Goal: Task Accomplishment & Management: Manage account settings

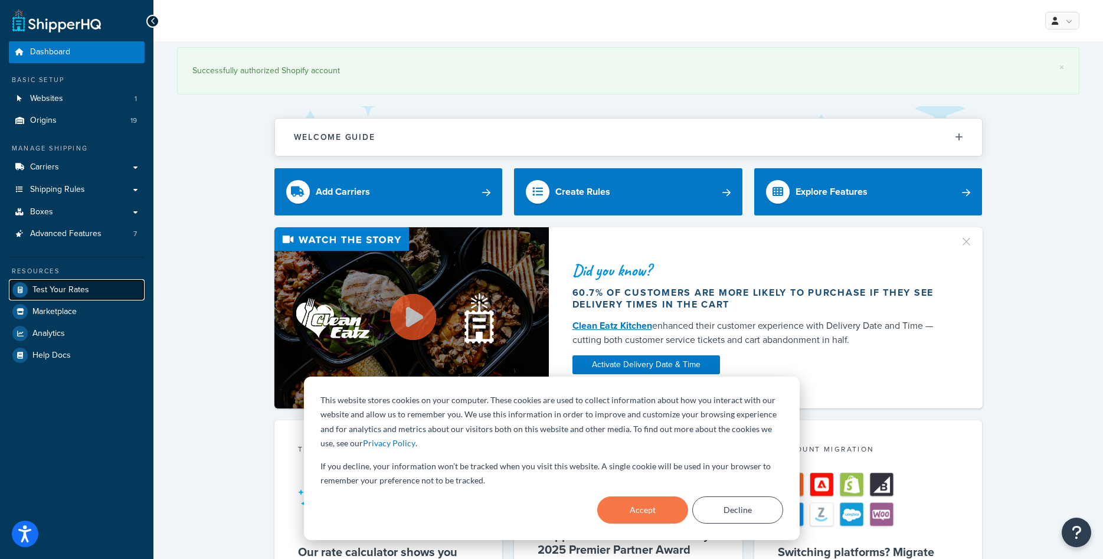
click at [72, 290] on span "Test Your Rates" at bounding box center [60, 290] width 57 height 10
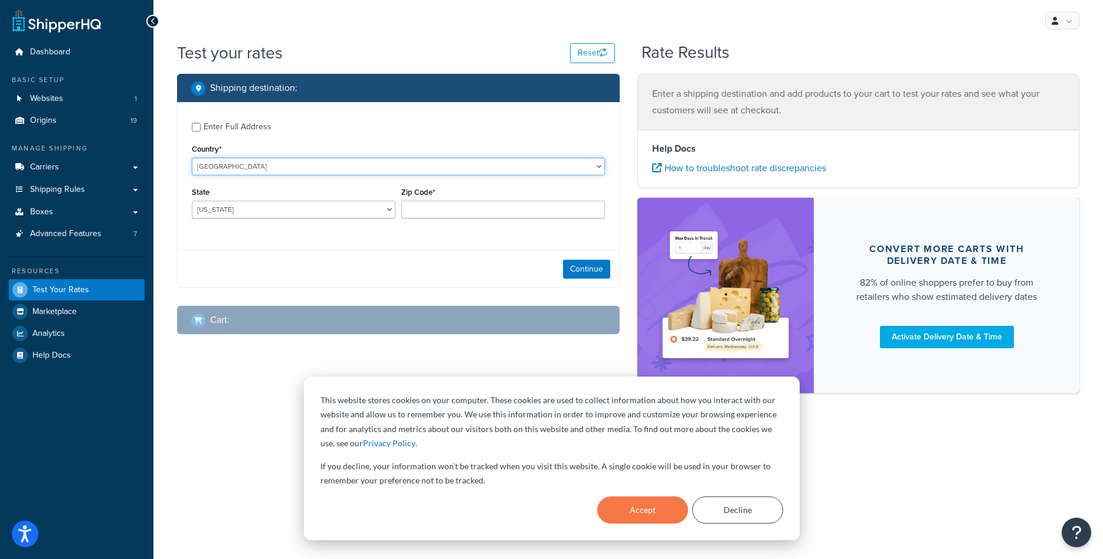
click at [226, 168] on select "United States United Kingdom Afghanistan Åland Islands Albania Algeria American…" at bounding box center [398, 167] width 413 height 18
click at [192, 158] on select "United States United Kingdom Afghanistan Åland Islands Albania Algeria American…" at bounding box center [398, 167] width 413 height 18
click at [228, 128] on div "Enter Full Address" at bounding box center [238, 127] width 68 height 17
click at [201, 128] on input "Enter Full Address" at bounding box center [196, 127] width 9 height 9
checkbox input "true"
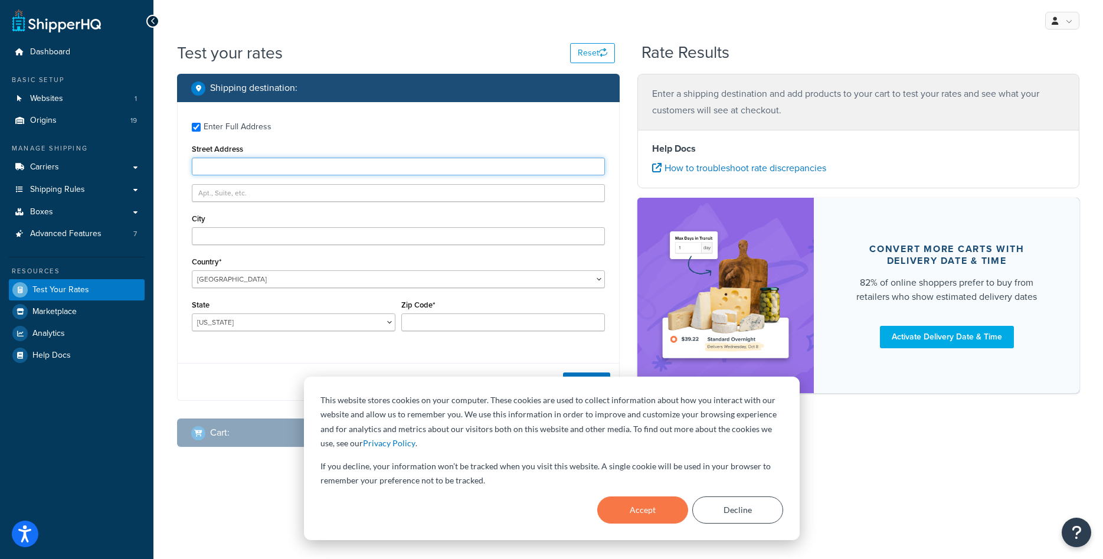
click at [223, 166] on input "Street Address" at bounding box center [398, 167] width 413 height 18
type input "1416 Whittier Drive"
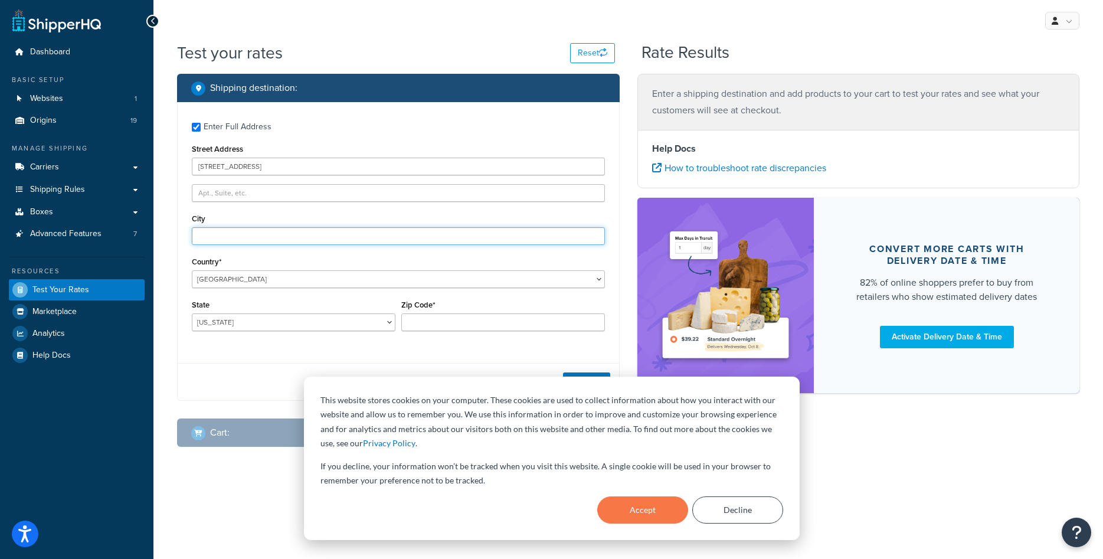
type input "Canton"
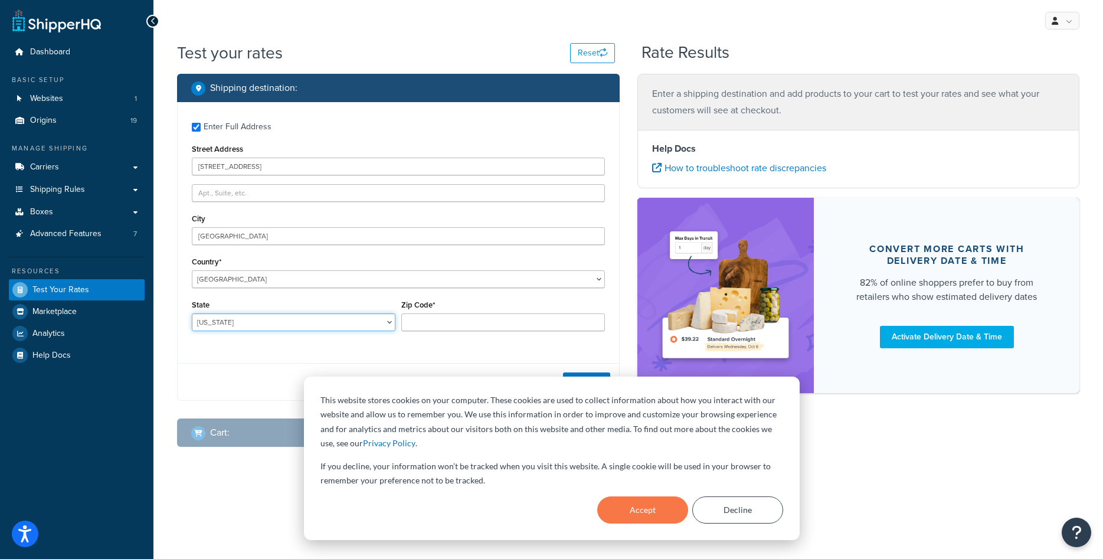
select select "MI"
type input "48187"
click at [664, 517] on button "Accept" at bounding box center [642, 509] width 91 height 27
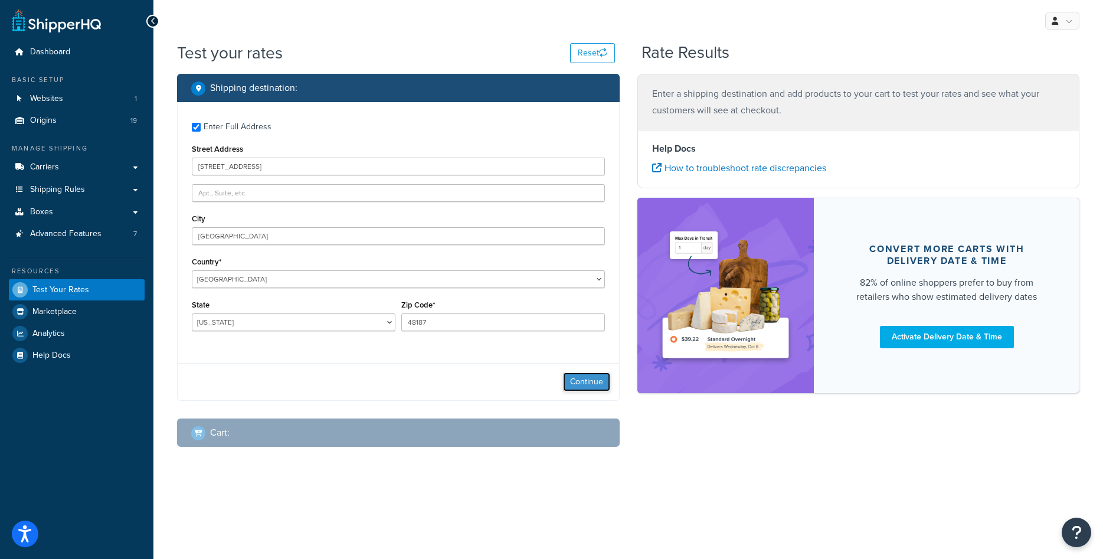
click at [579, 378] on button "Continue" at bounding box center [586, 382] width 47 height 19
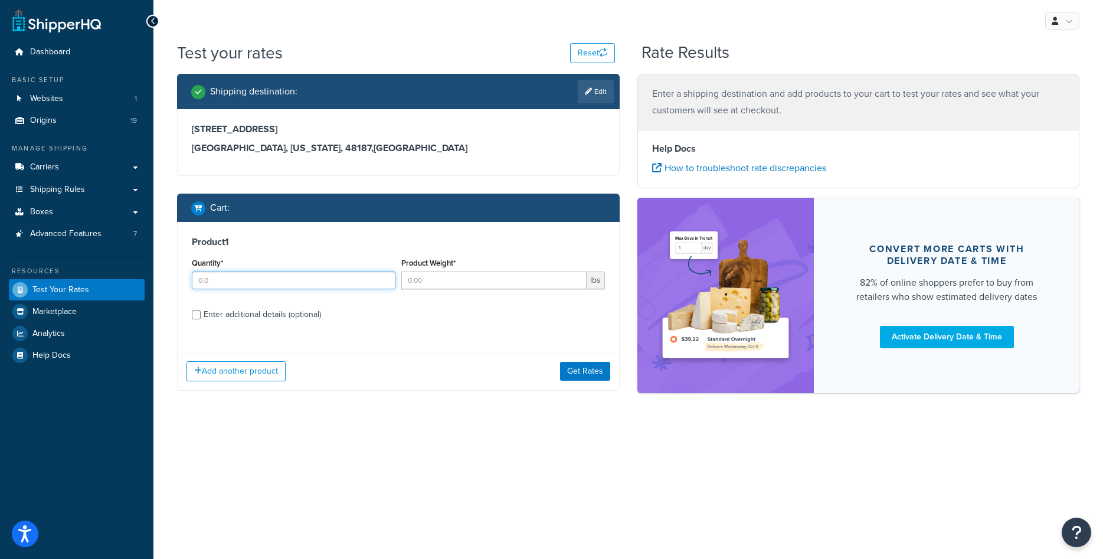
click at [286, 279] on input "Quantity*" at bounding box center [294, 281] width 204 height 18
type input "1"
click at [458, 283] on input "Product Weight*" at bounding box center [493, 281] width 185 height 18
click at [455, 287] on input "1500" at bounding box center [493, 281] width 185 height 18
click at [455, 283] on input "1500" at bounding box center [493, 281] width 185 height 18
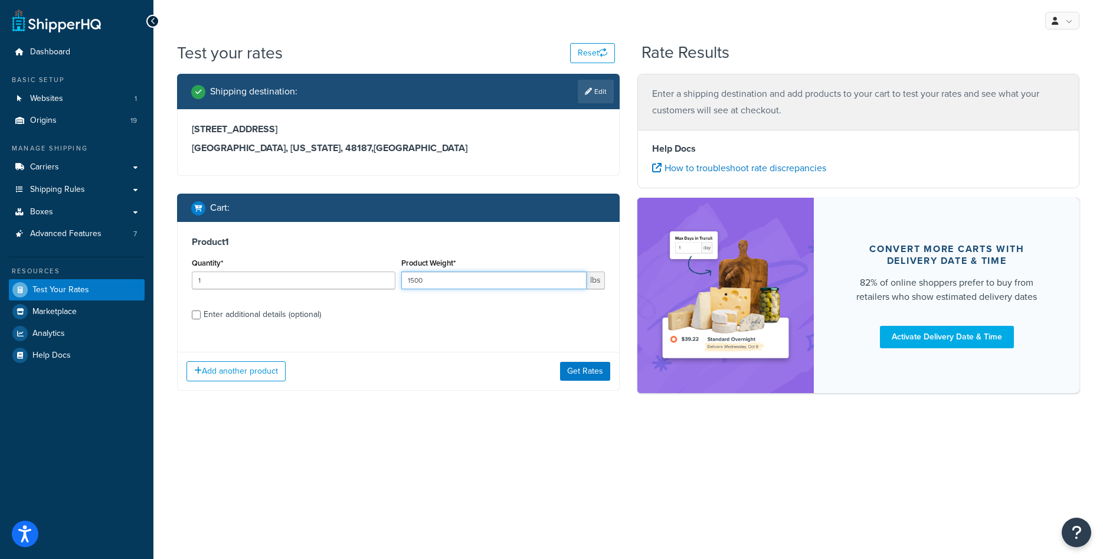
click at [455, 283] on input "1500" at bounding box center [493, 281] width 185 height 18
type input "130"
click at [256, 313] on div "Enter additional details (optional)" at bounding box center [262, 314] width 117 height 17
click at [201, 313] on input "Enter additional details (optional)" at bounding box center [196, 315] width 9 height 9
checkbox input "true"
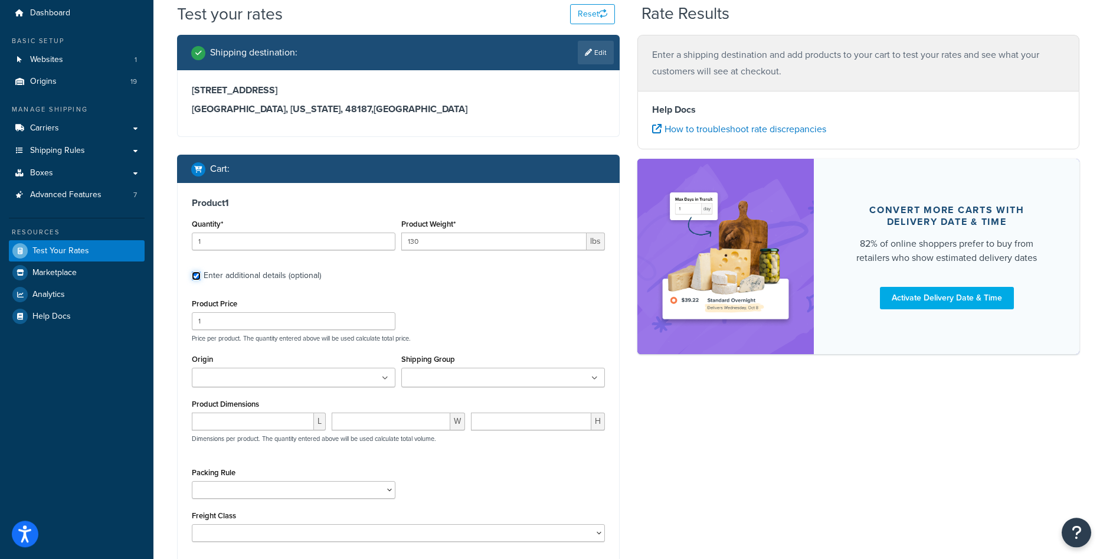
scroll to position [71, 0]
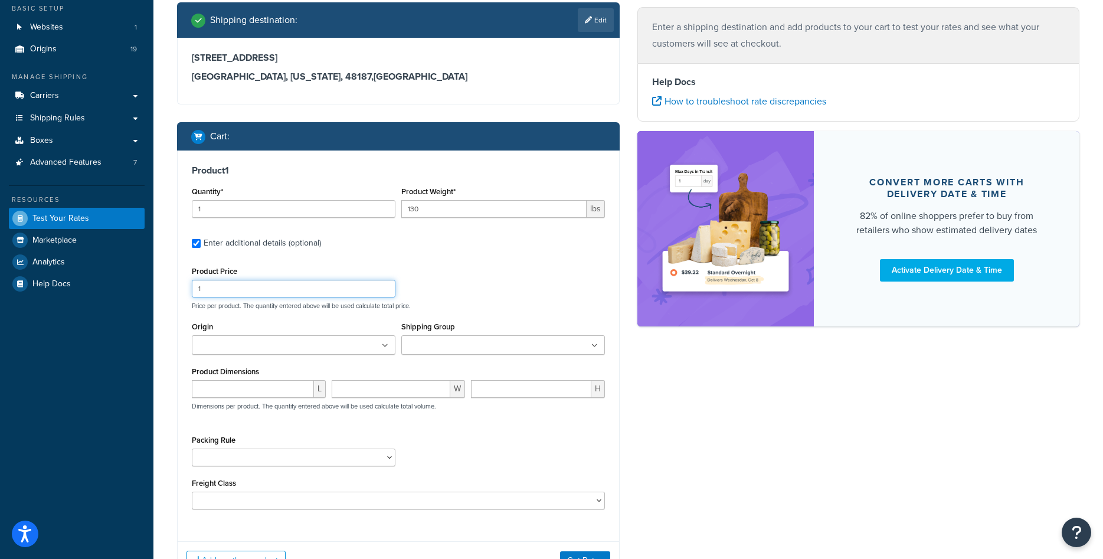
click at [269, 290] on input "1" at bounding box center [294, 289] width 204 height 18
type input "1500"
click at [263, 388] on input "number" at bounding box center [253, 389] width 122 height 18
type input "40"
click at [350, 388] on input "number" at bounding box center [391, 389] width 119 height 18
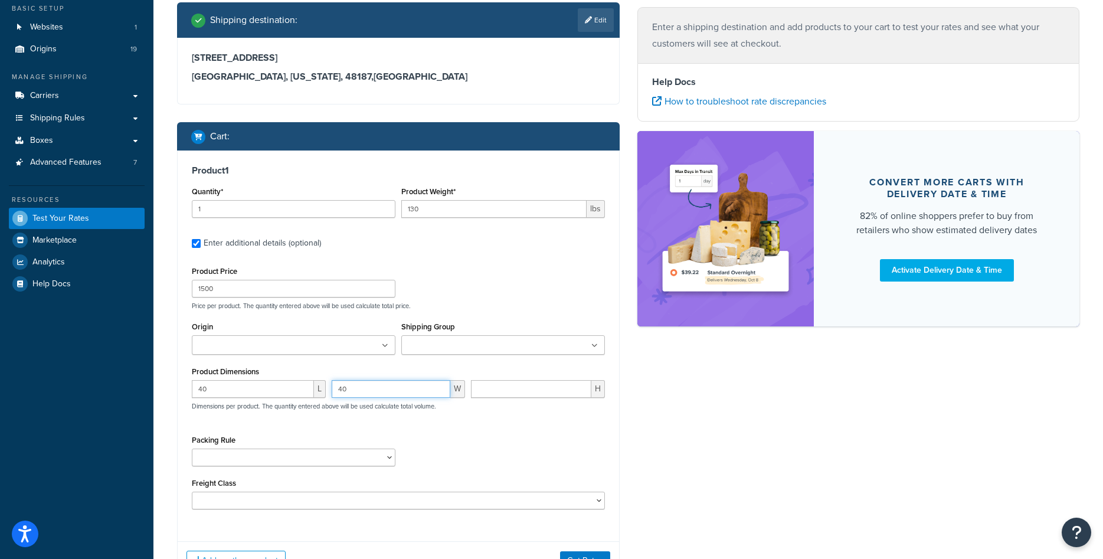
type input "40"
click at [515, 394] on input "number" at bounding box center [531, 389] width 120 height 18
type input "30"
click at [314, 344] on ul at bounding box center [294, 344] width 204 height 19
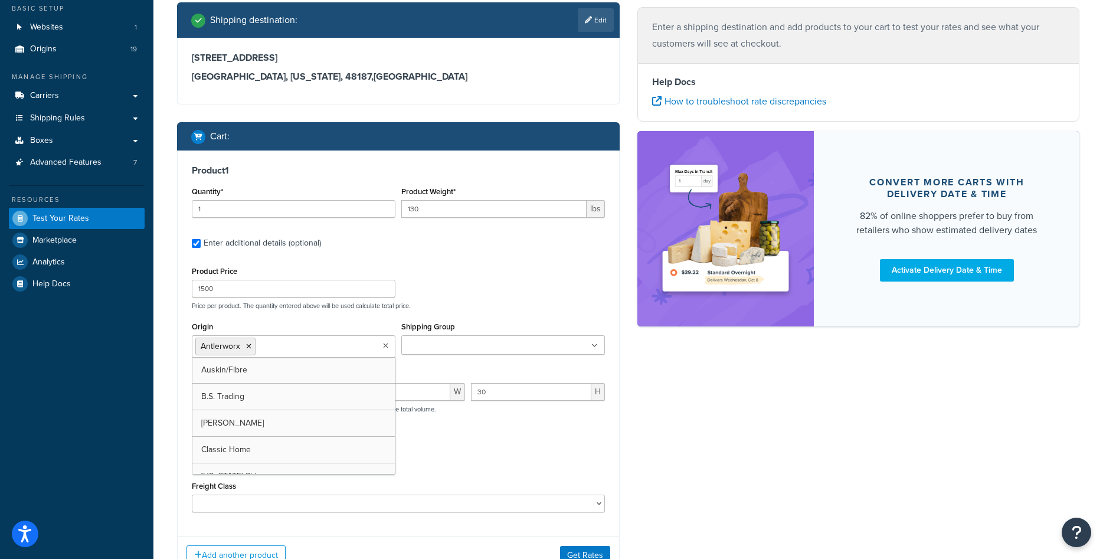
click at [531, 439] on div "Packing Rule" at bounding box center [398, 456] width 419 height 43
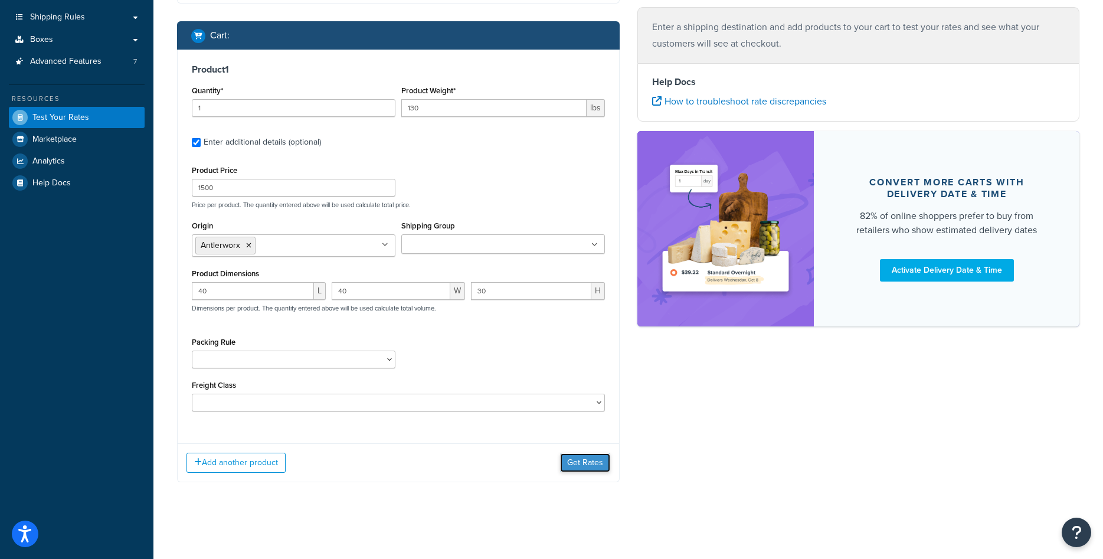
click at [590, 469] on button "Get Rates" at bounding box center [585, 462] width 50 height 19
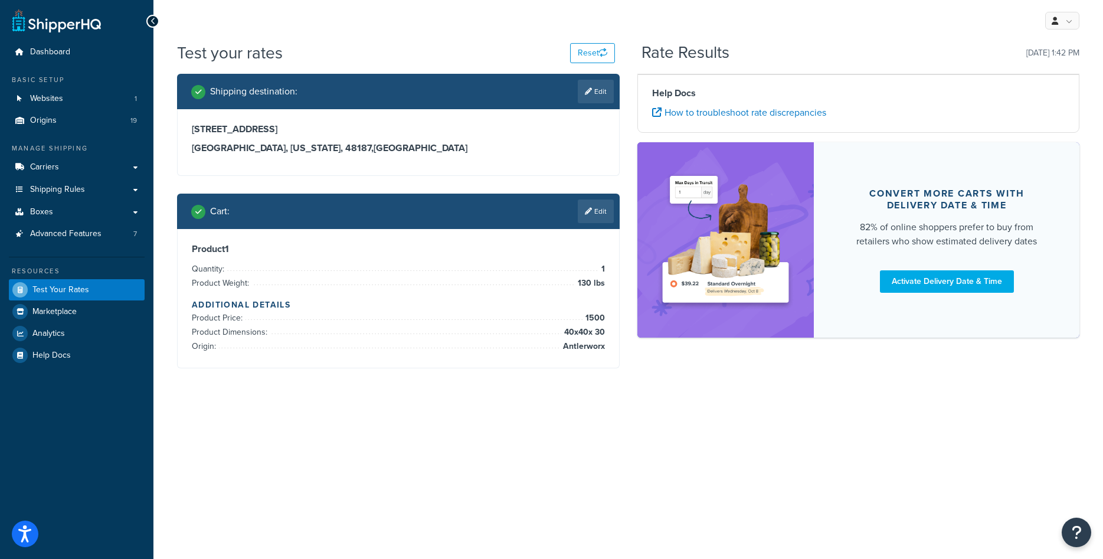
scroll to position [0, 0]
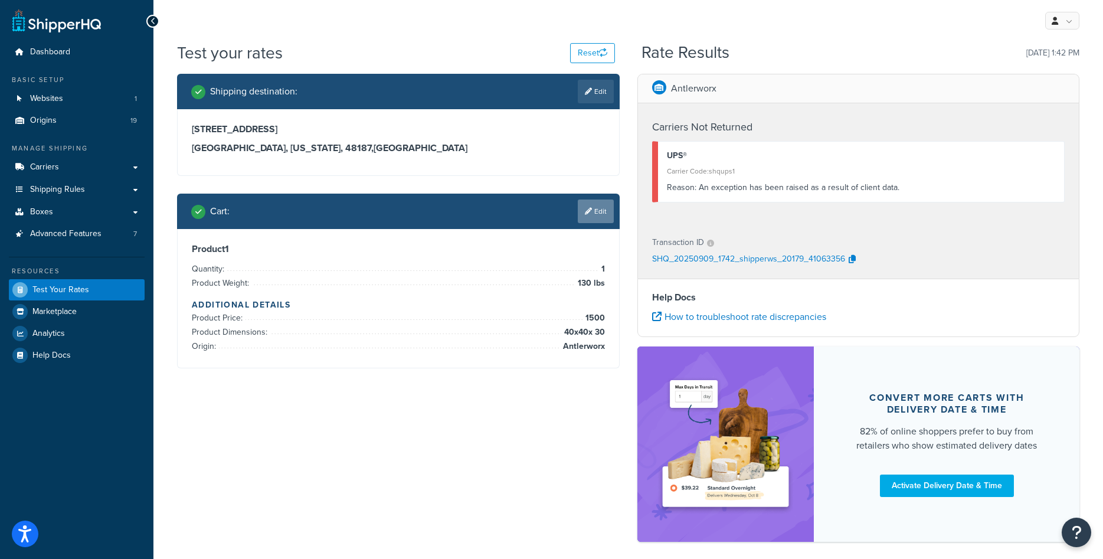
click at [592, 210] on link "Edit" at bounding box center [596, 212] width 36 height 24
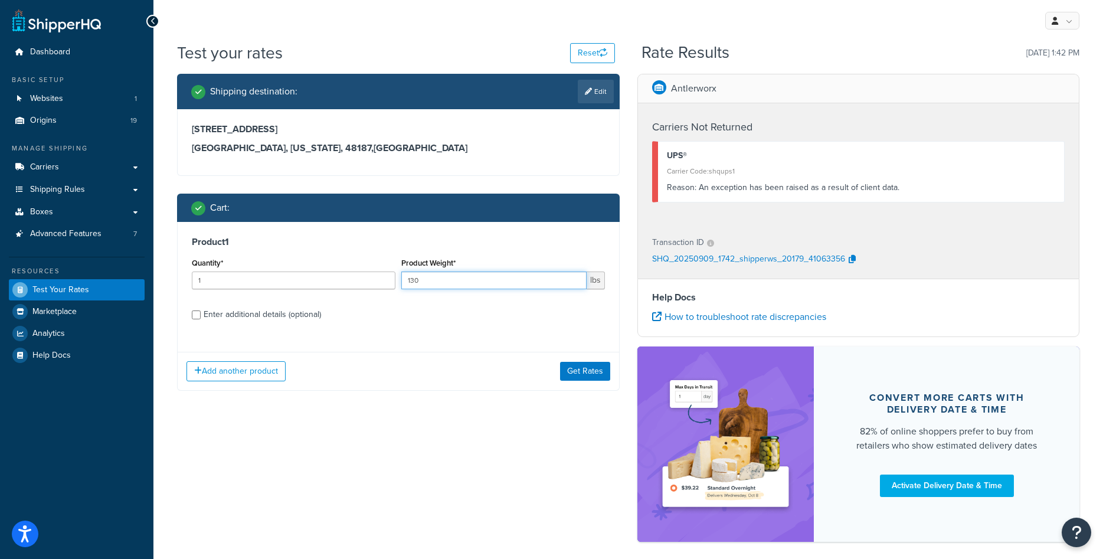
click at [411, 279] on input "130" at bounding box center [493, 281] width 185 height 18
type input "120"
click at [599, 378] on button "Get Rates" at bounding box center [585, 371] width 50 height 19
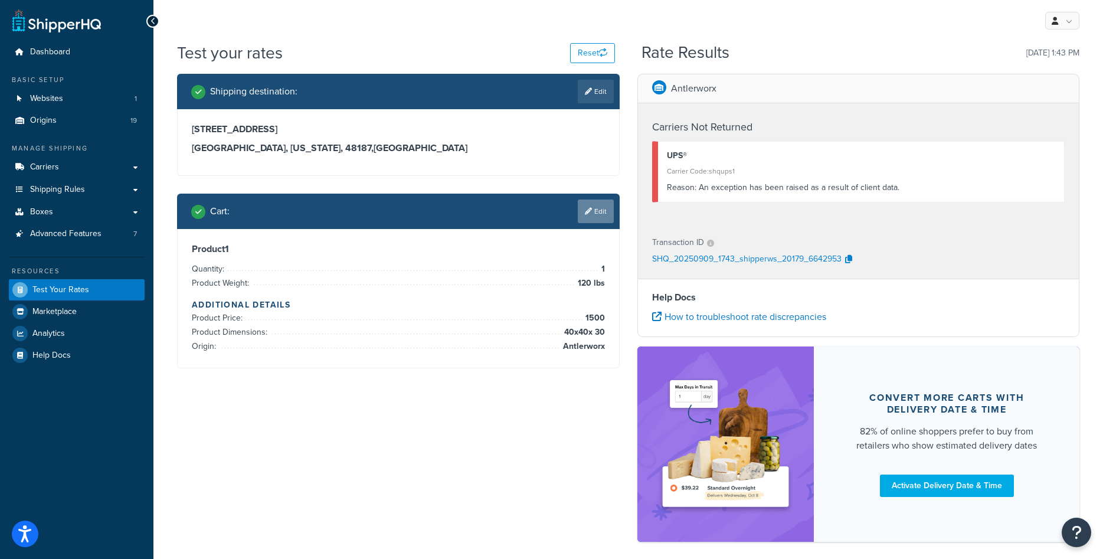
click at [608, 214] on link "Edit" at bounding box center [596, 212] width 36 height 24
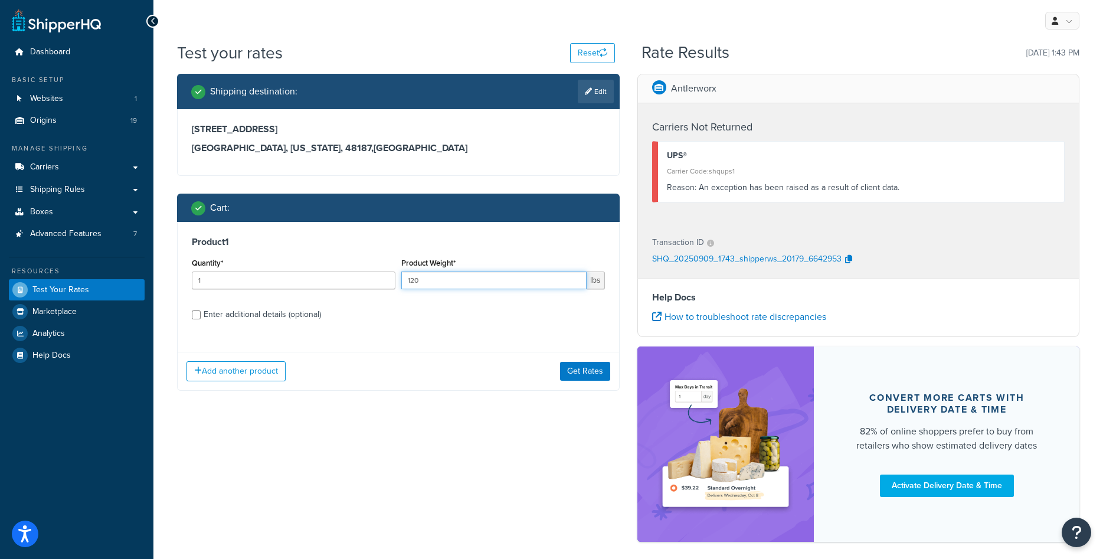
click at [491, 280] on input "120" at bounding box center [493, 281] width 185 height 18
type input "100"
click at [579, 378] on button "Get Rates" at bounding box center [585, 371] width 50 height 19
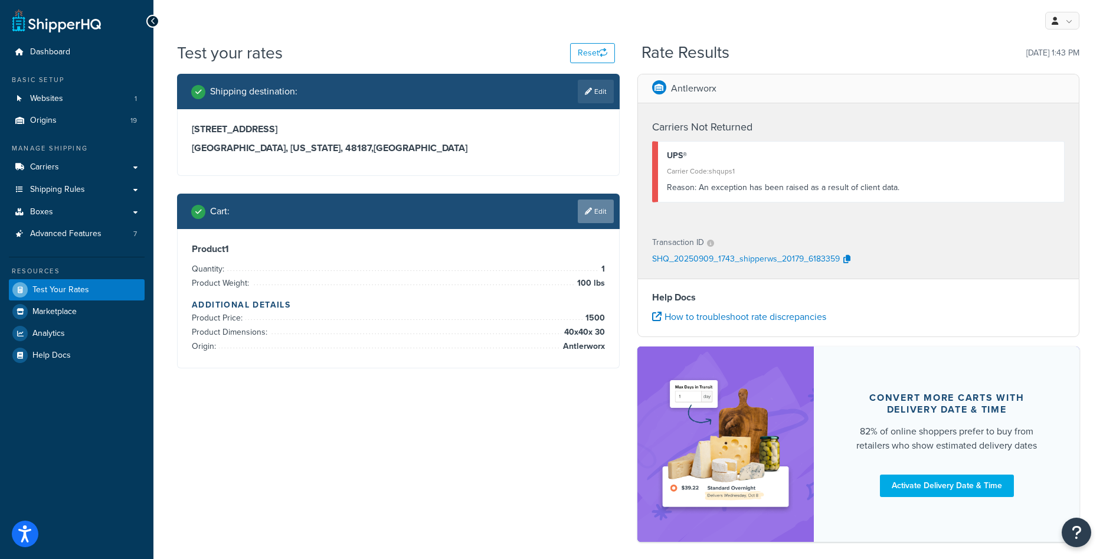
click at [596, 214] on link "Edit" at bounding box center [596, 212] width 36 height 24
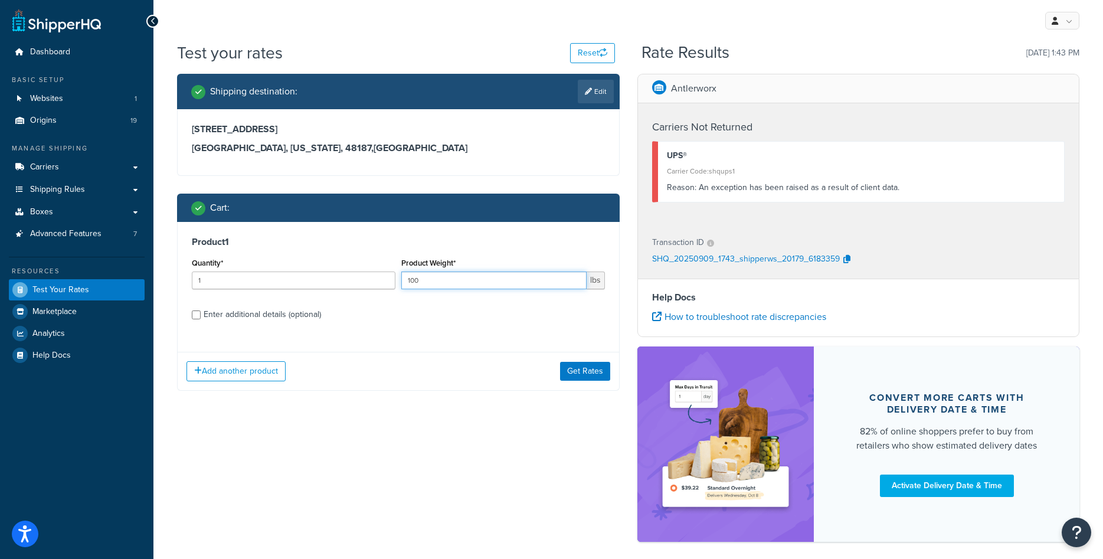
click at [509, 279] on input "100" at bounding box center [493, 281] width 185 height 18
click at [284, 312] on div "Enter additional details (optional)" at bounding box center [262, 314] width 117 height 17
click at [201, 312] on input "Enter additional details (optional)" at bounding box center [196, 315] width 9 height 9
checkbox input "true"
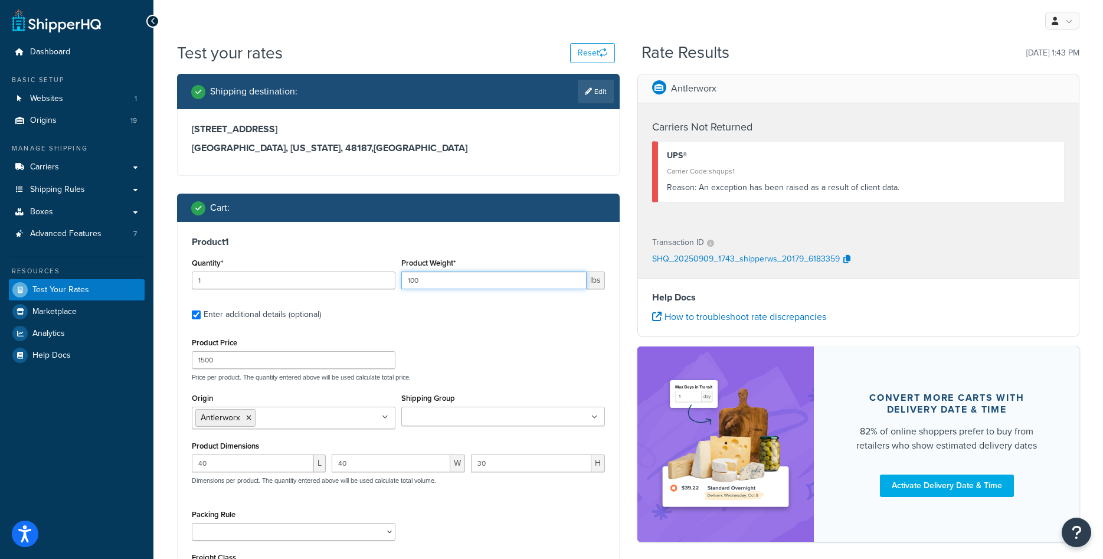
click at [453, 283] on input "100" at bounding box center [493, 281] width 185 height 18
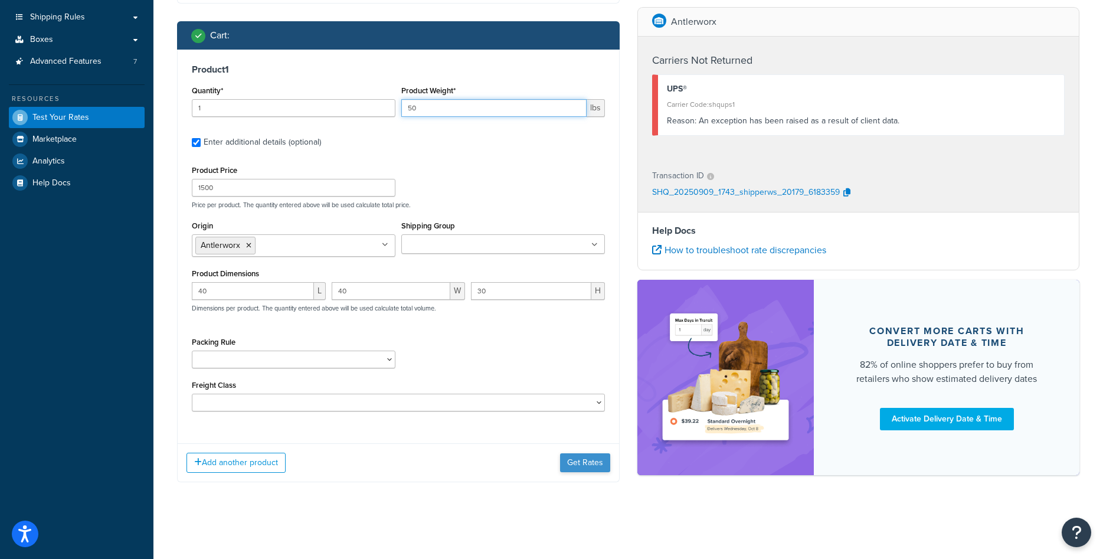
type input "50"
click at [599, 466] on button "Get Rates" at bounding box center [585, 462] width 50 height 19
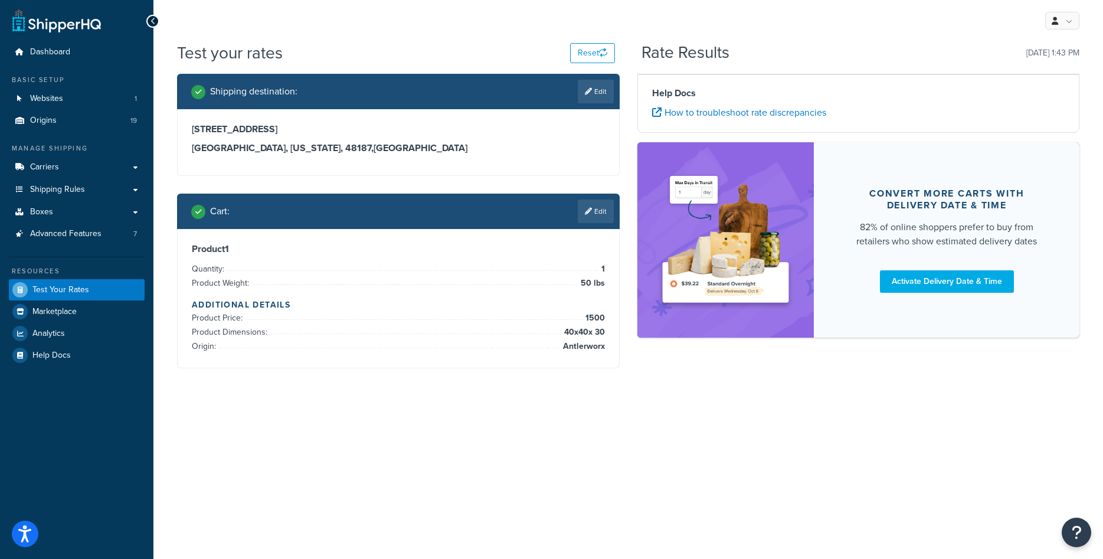
scroll to position [0, 0]
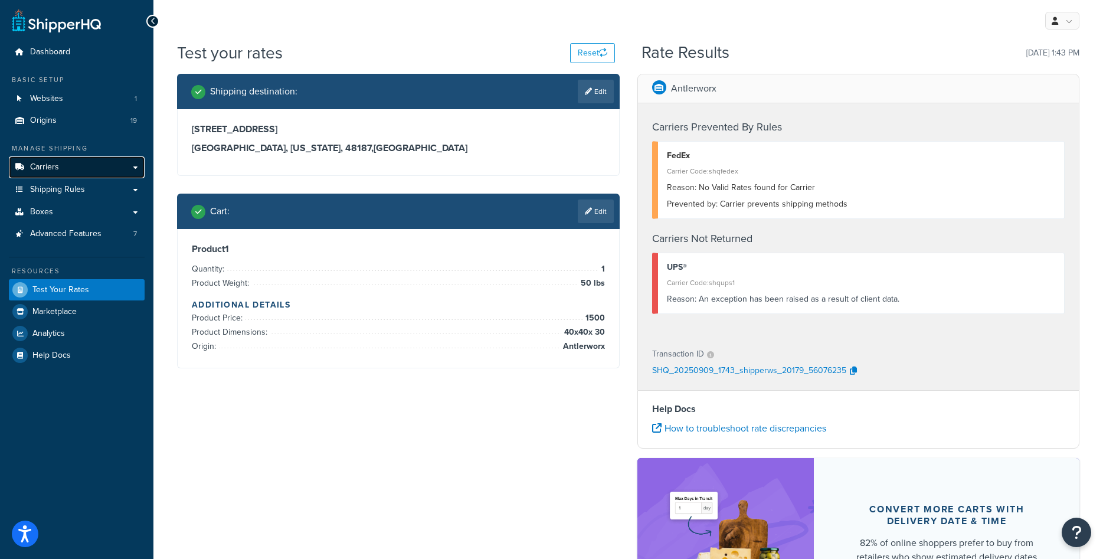
click at [56, 172] on span "Carriers" at bounding box center [44, 167] width 29 height 10
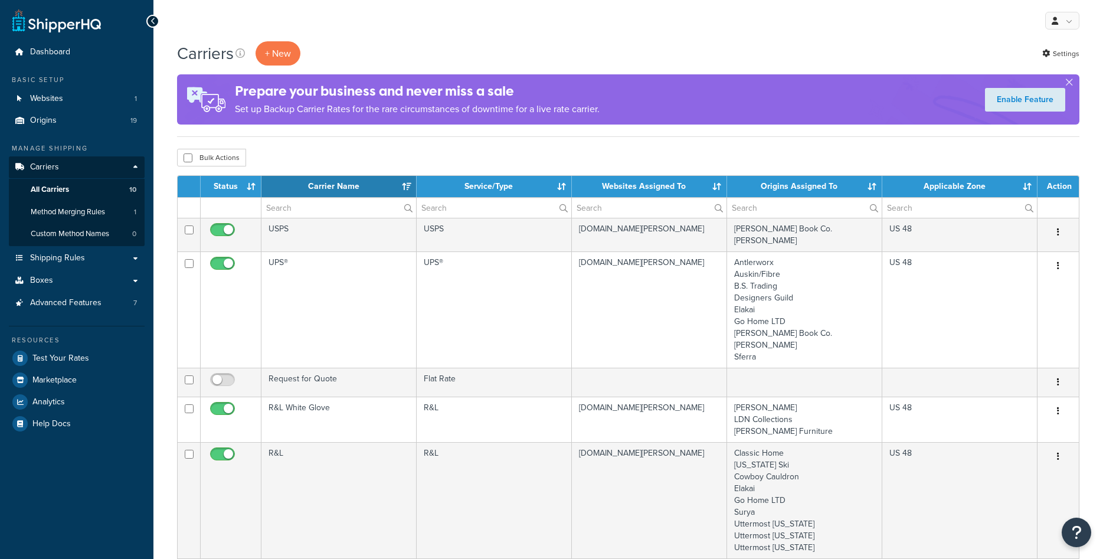
select select "15"
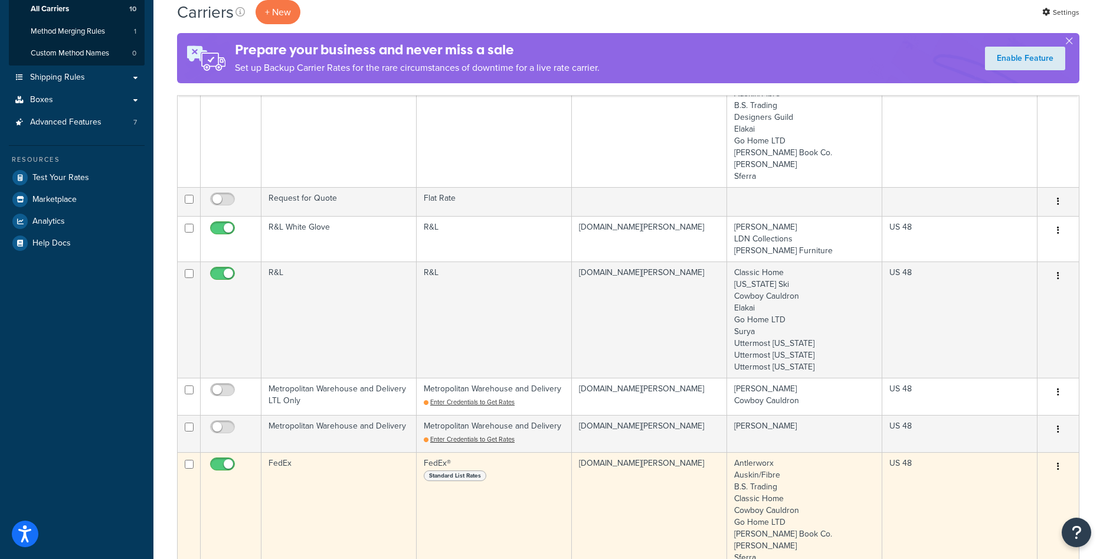
scroll to position [422, 0]
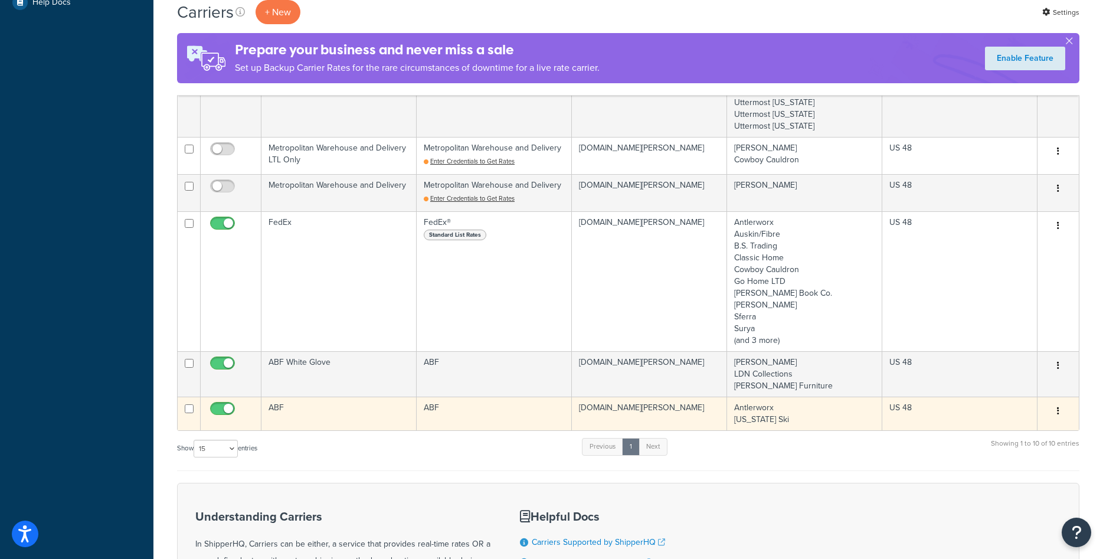
click at [361, 413] on td "ABF" at bounding box center [339, 414] width 155 height 34
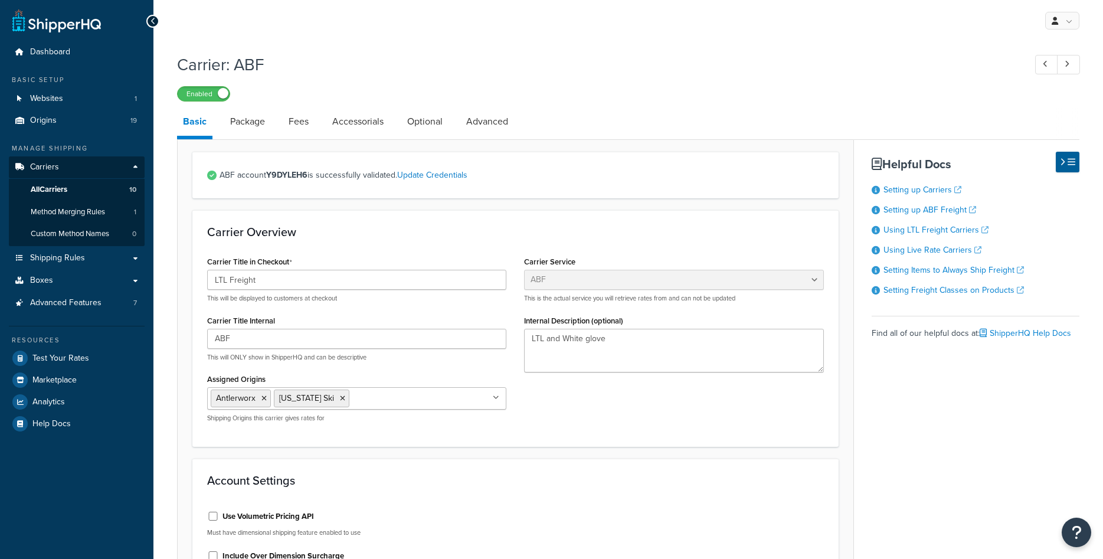
select select "abfFreight"
click at [250, 128] on link "Package" at bounding box center [247, 121] width 47 height 28
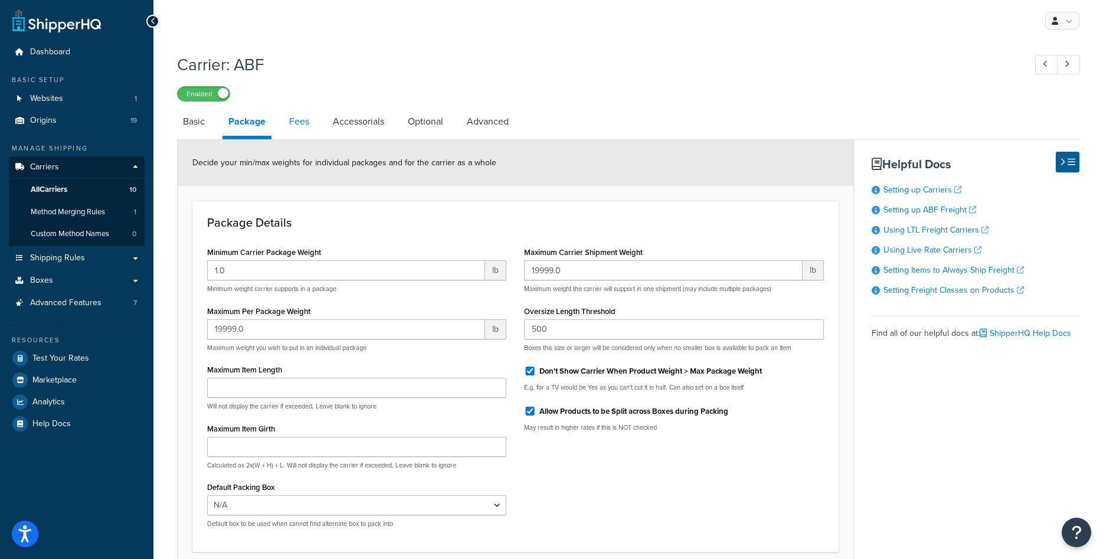
click at [311, 133] on link "Fees" at bounding box center [299, 121] width 32 height 28
select select "AFTER"
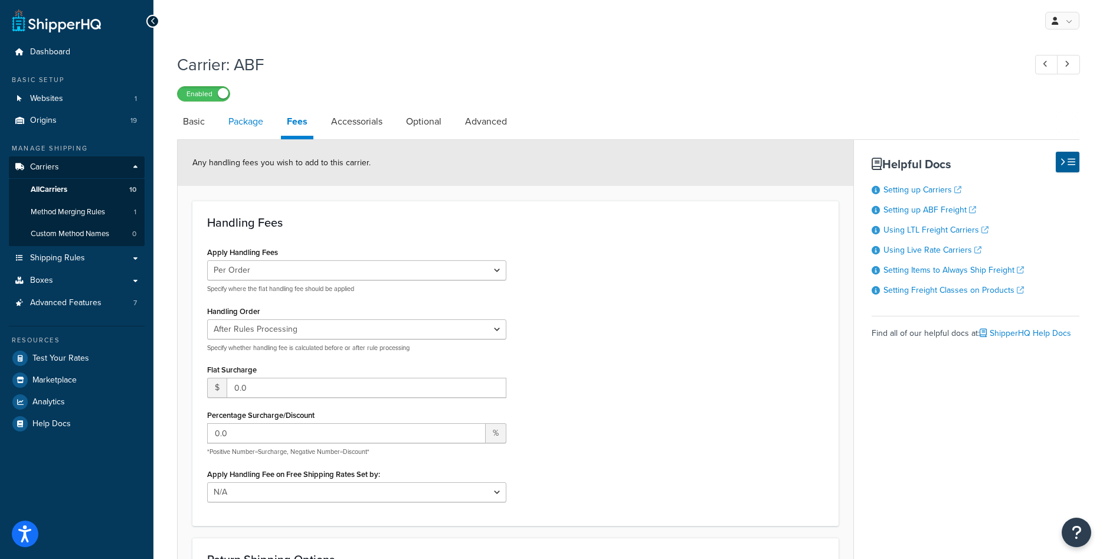
click at [253, 120] on link "Package" at bounding box center [246, 121] width 47 height 28
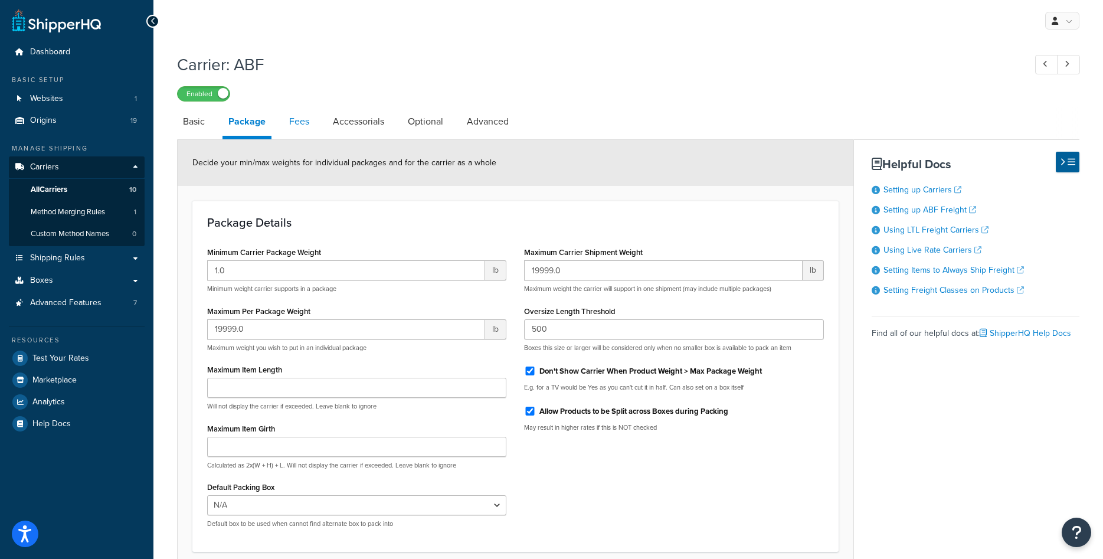
click at [299, 126] on link "Fees" at bounding box center [299, 121] width 32 height 28
select select "AFTER"
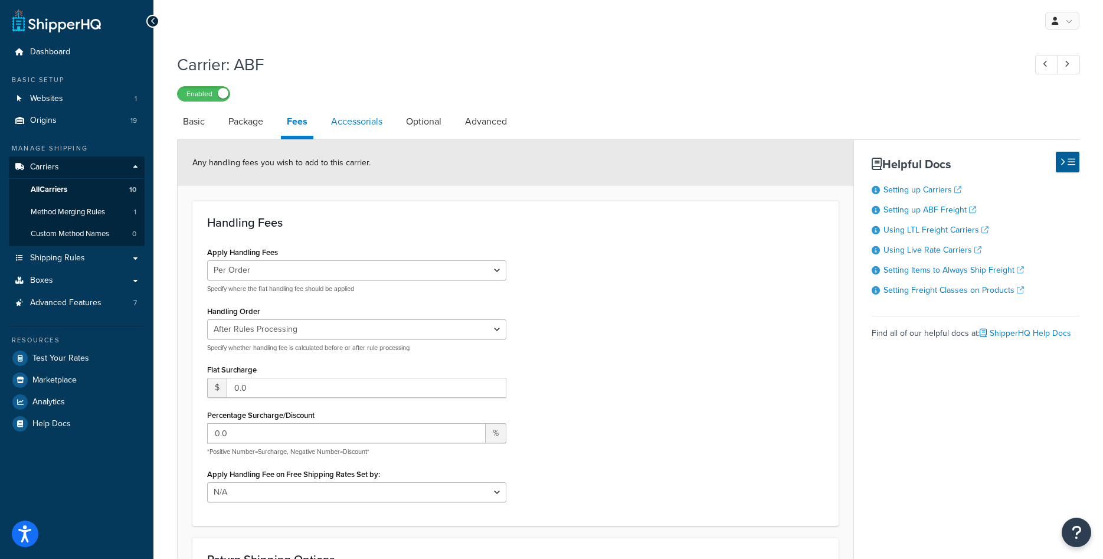
click at [342, 126] on link "Accessorials" at bounding box center [356, 121] width 63 height 28
select select "residential"
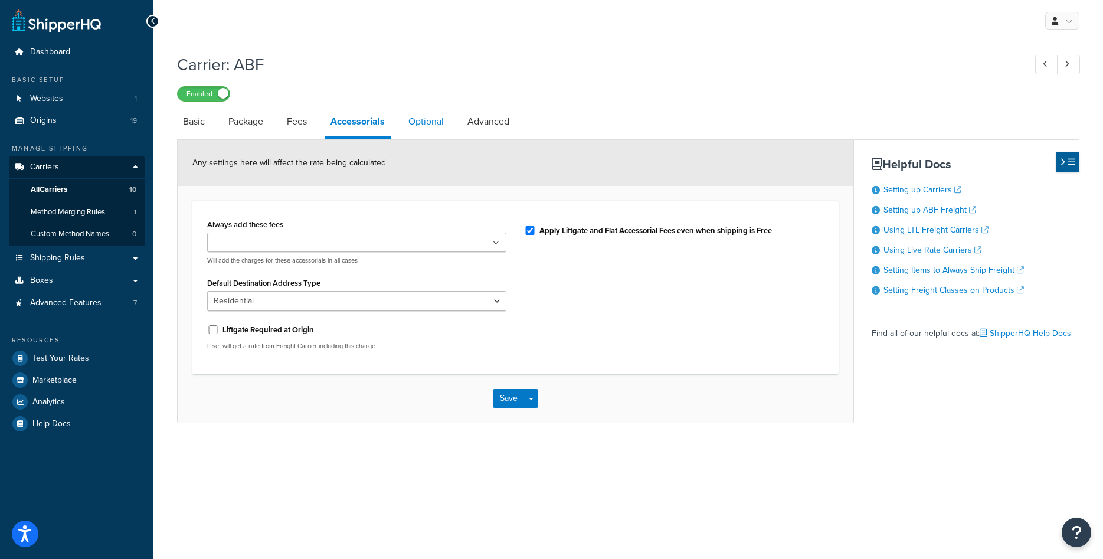
click at [418, 127] on link "Optional" at bounding box center [426, 121] width 47 height 28
select select "55"
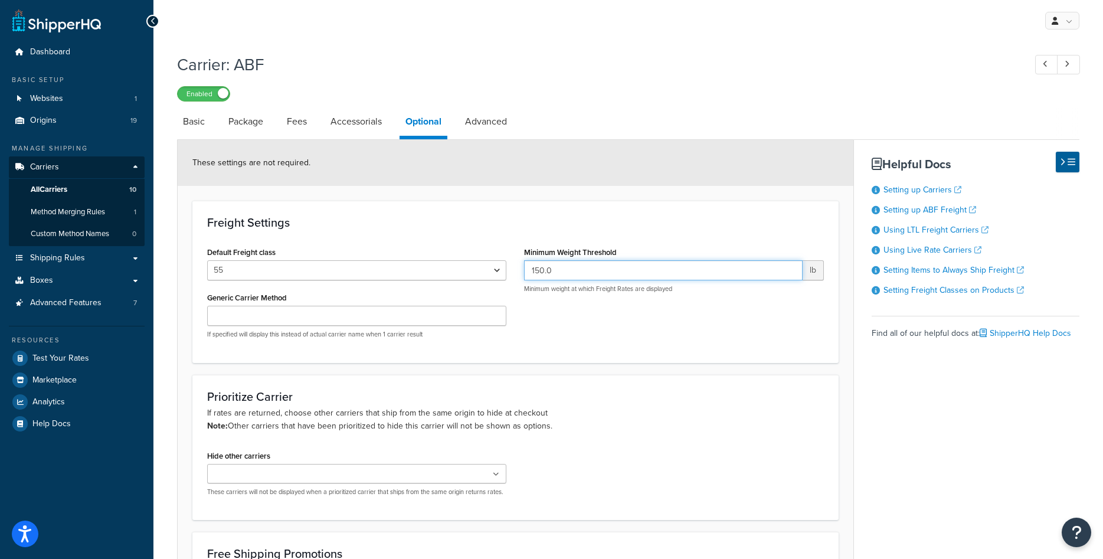
click at [539, 267] on input "150.0" at bounding box center [663, 270] width 278 height 20
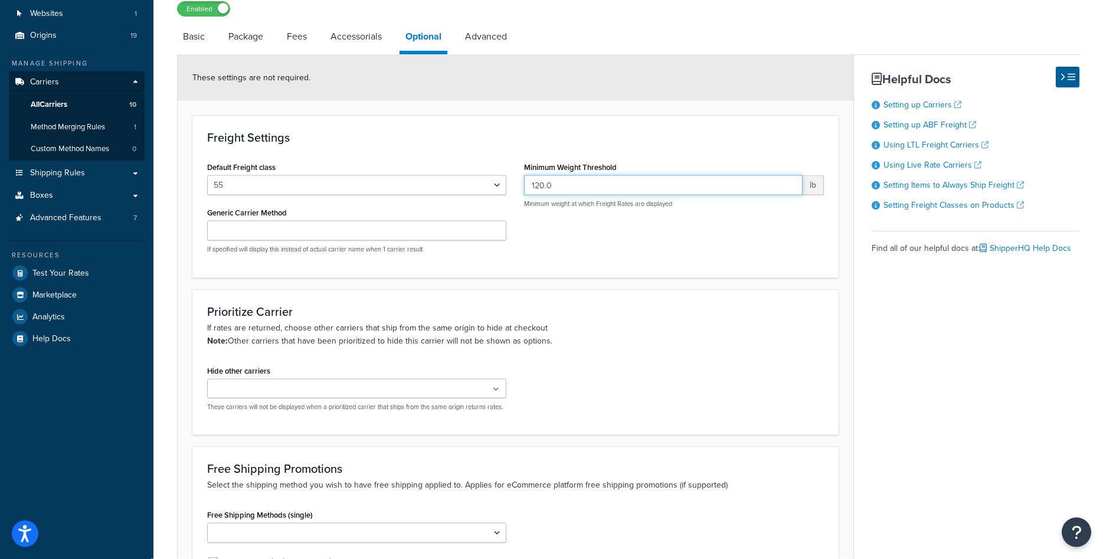
scroll to position [237, 0]
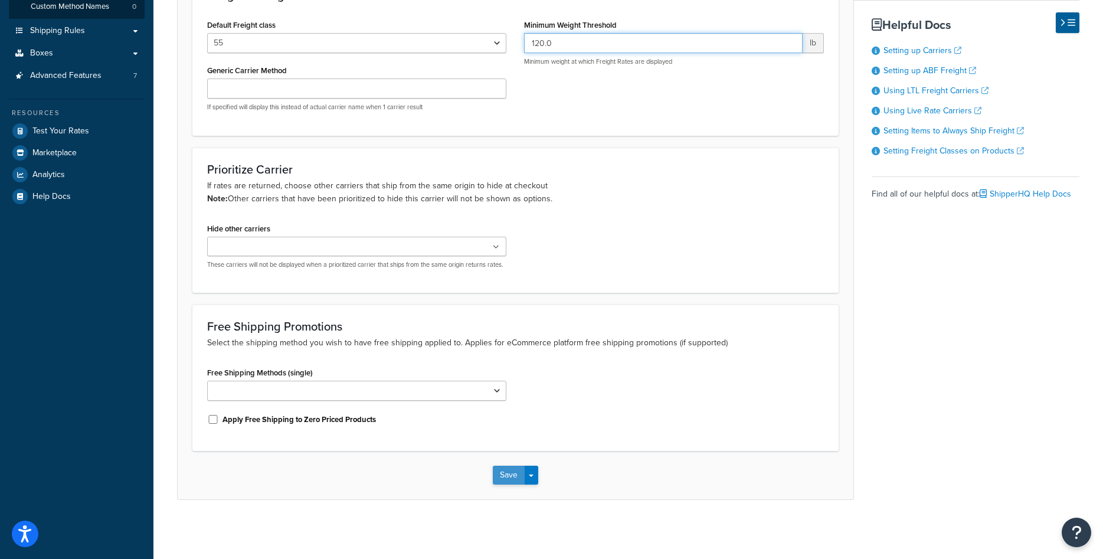
type input "120.0"
click at [502, 476] on button "Save" at bounding box center [509, 475] width 32 height 19
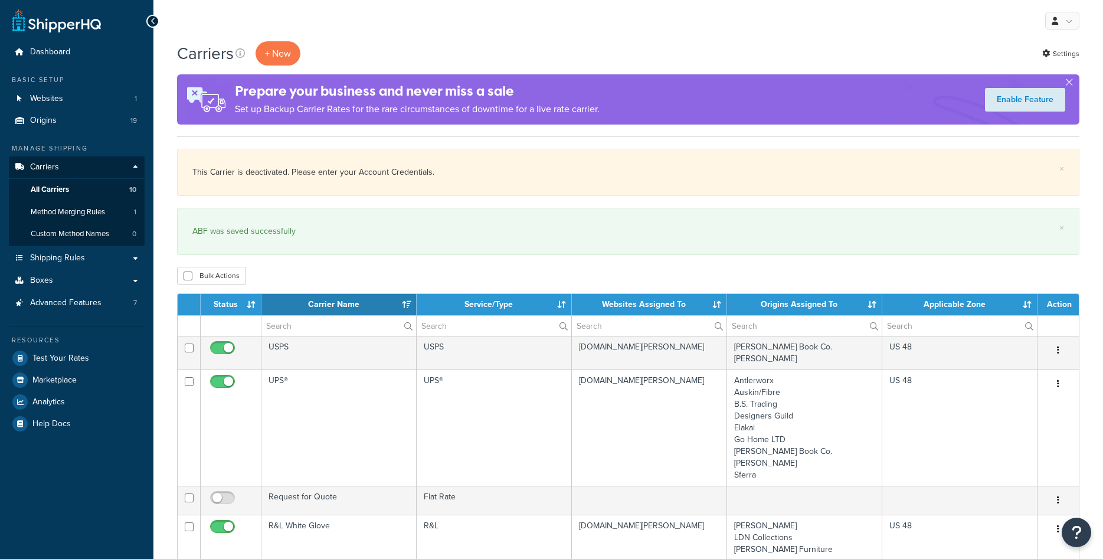
select select "15"
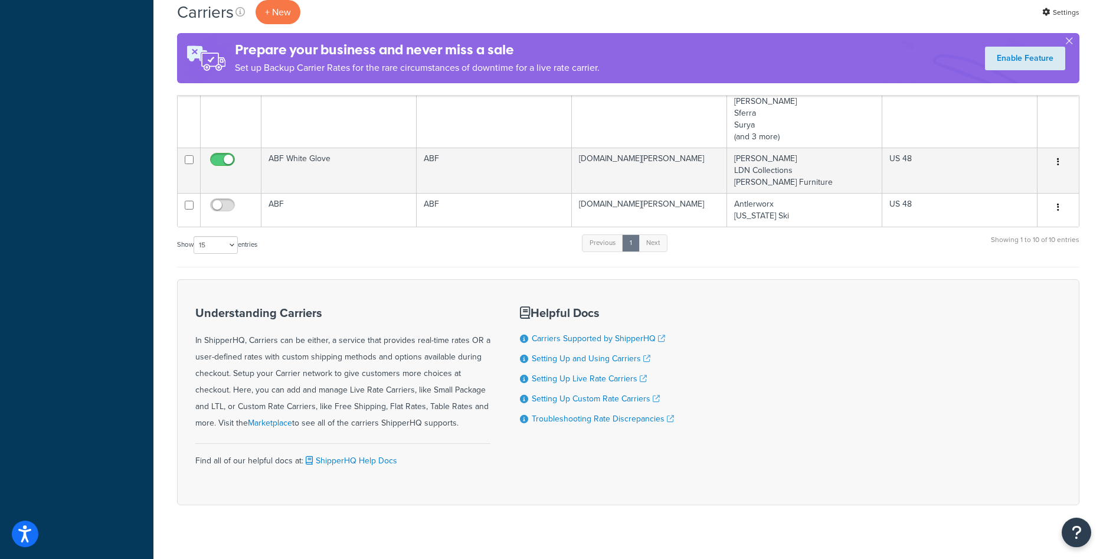
scroll to position [760, 0]
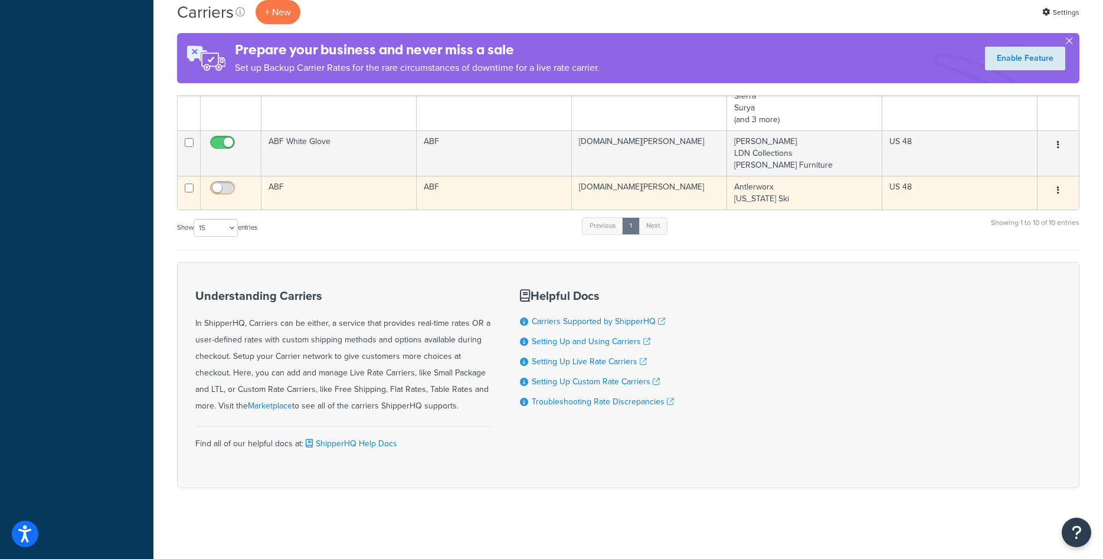
click at [224, 187] on input "checkbox" at bounding box center [224, 191] width 32 height 15
checkbox input "true"
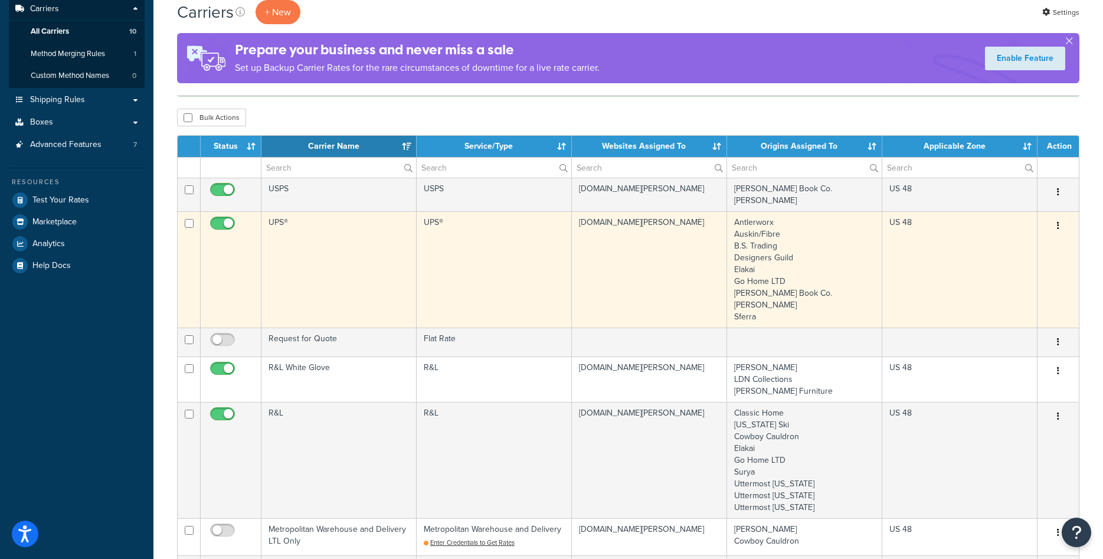
scroll to position [0, 0]
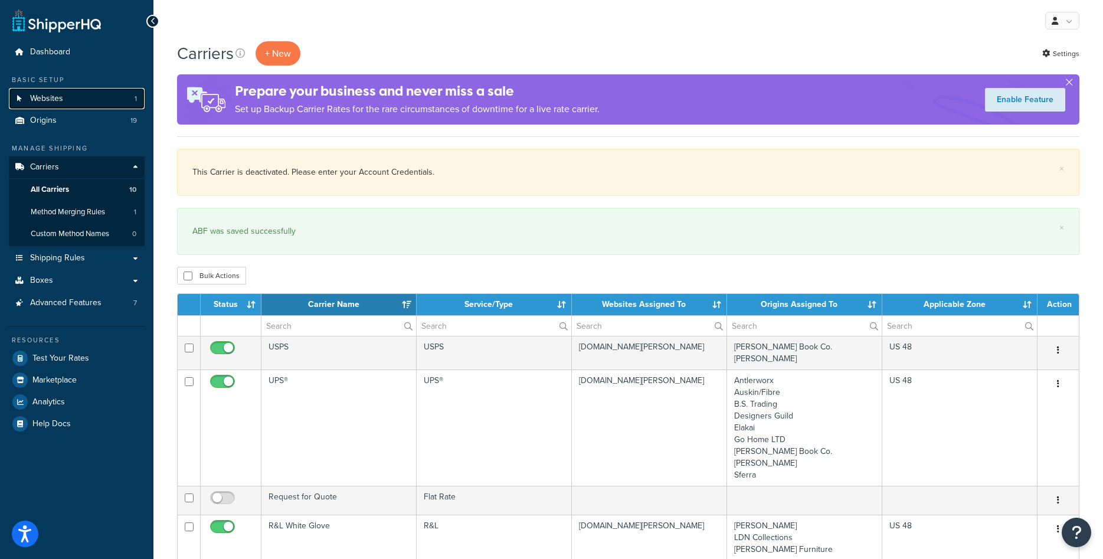
click at [63, 101] on link "Websites 1" at bounding box center [77, 99] width 136 height 22
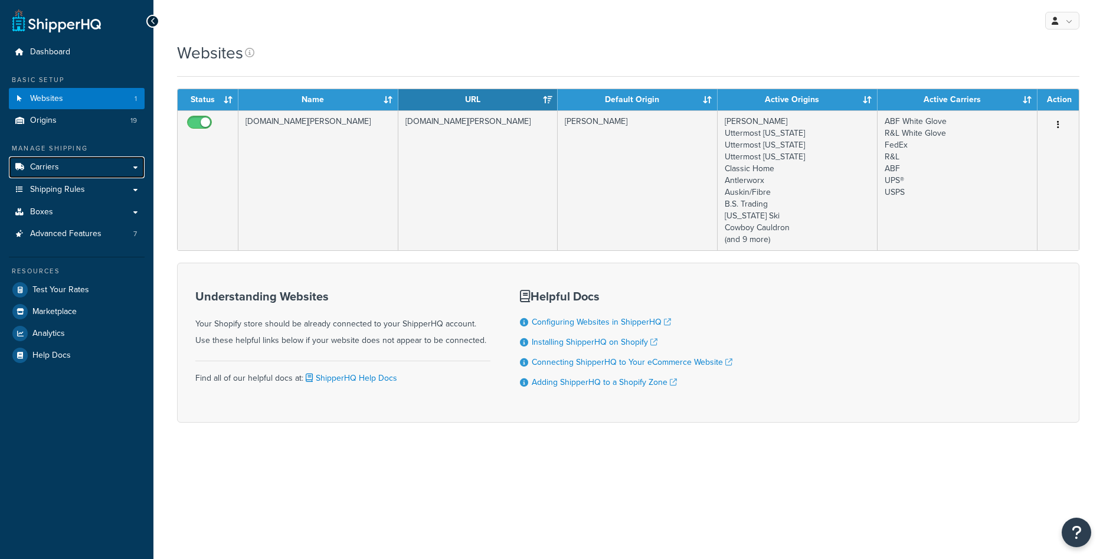
click at [62, 171] on link "Carriers" at bounding box center [77, 167] width 136 height 22
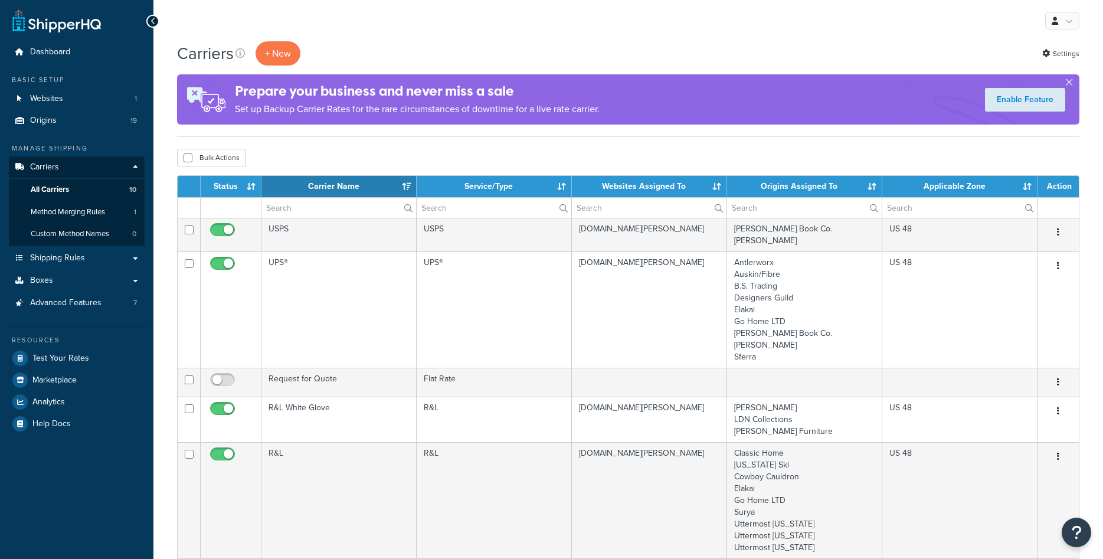
select select "15"
click at [66, 357] on span "Test Your Rates" at bounding box center [60, 359] width 57 height 10
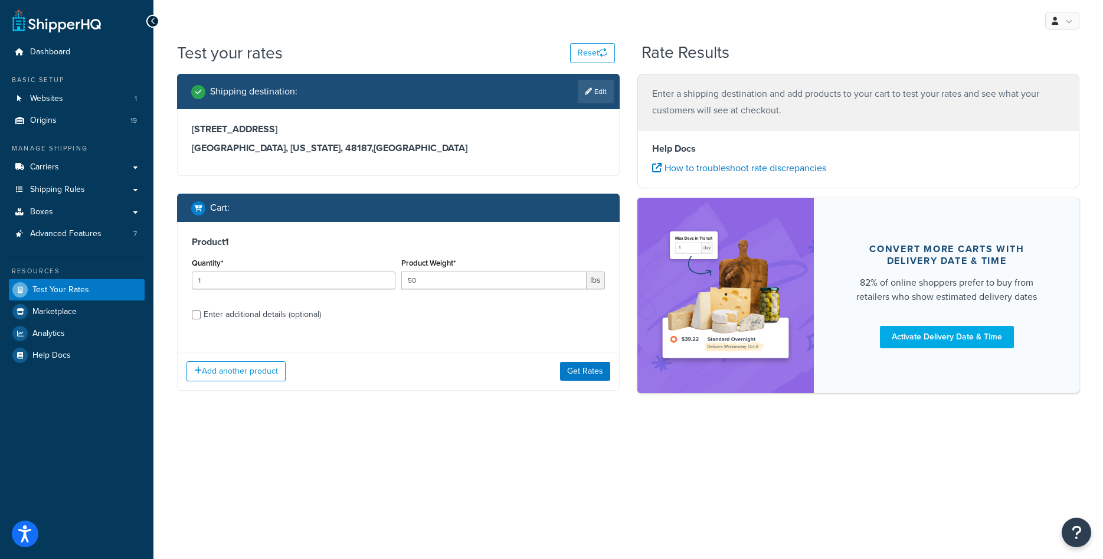
click at [276, 318] on div "Enter additional details (optional)" at bounding box center [262, 314] width 117 height 17
click at [201, 318] on input "Enter additional details (optional)" at bounding box center [196, 315] width 9 height 9
checkbox input "true"
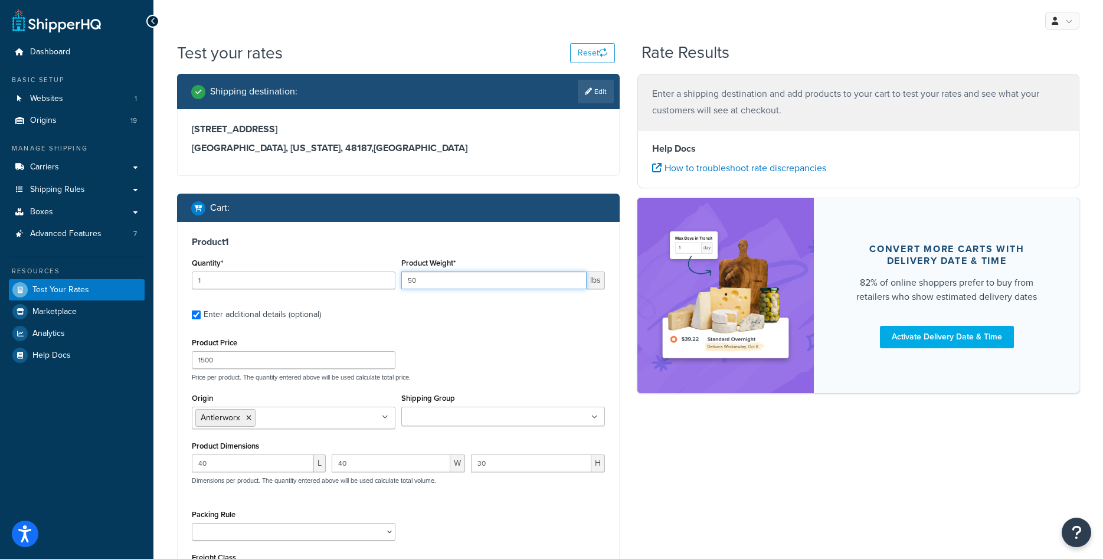
click at [434, 283] on input "50" at bounding box center [493, 281] width 185 height 18
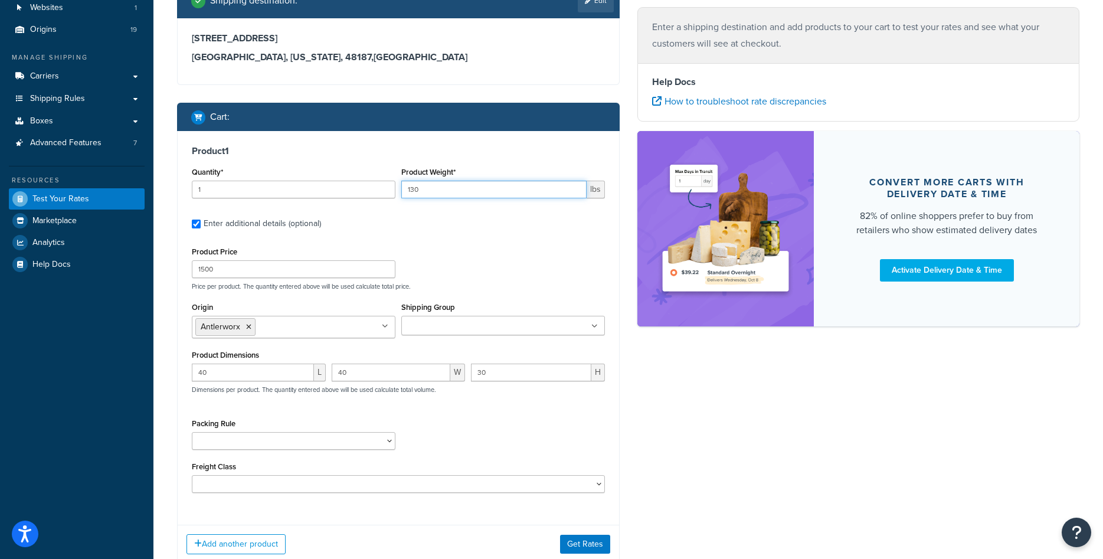
scroll to position [120, 0]
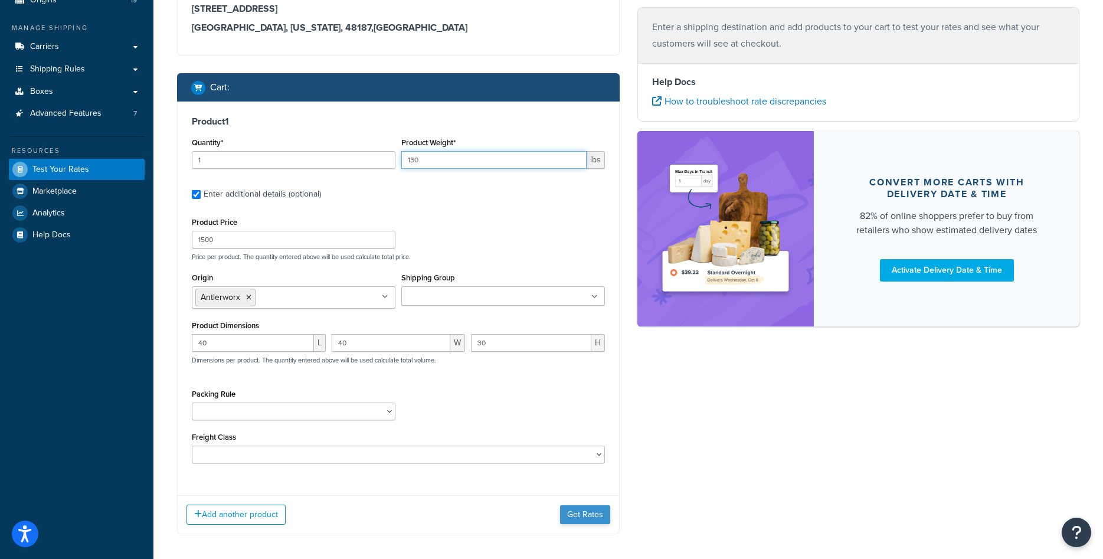
type input "130"
click at [567, 515] on button "Get Rates" at bounding box center [585, 514] width 50 height 19
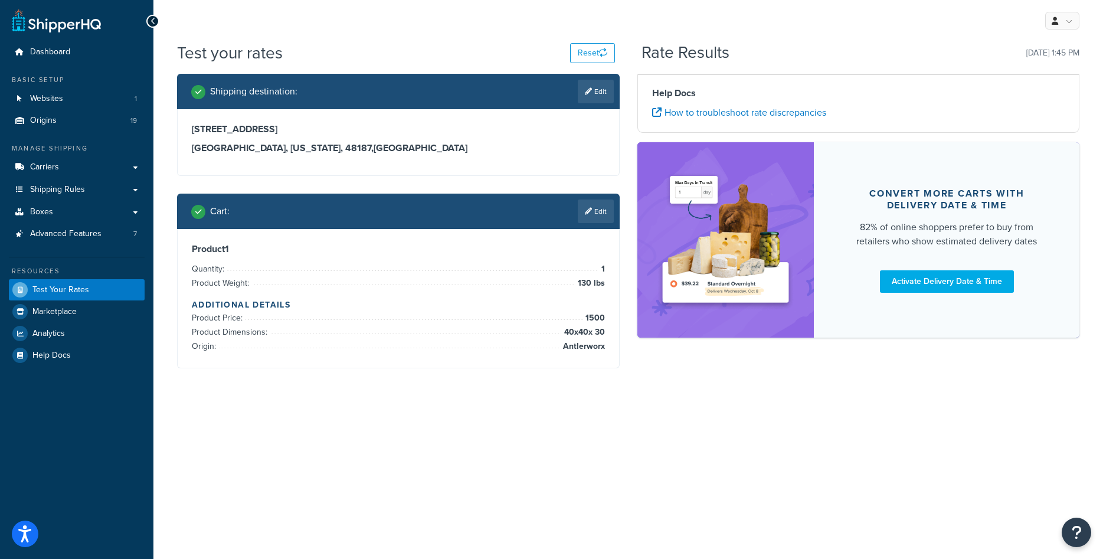
scroll to position [0, 0]
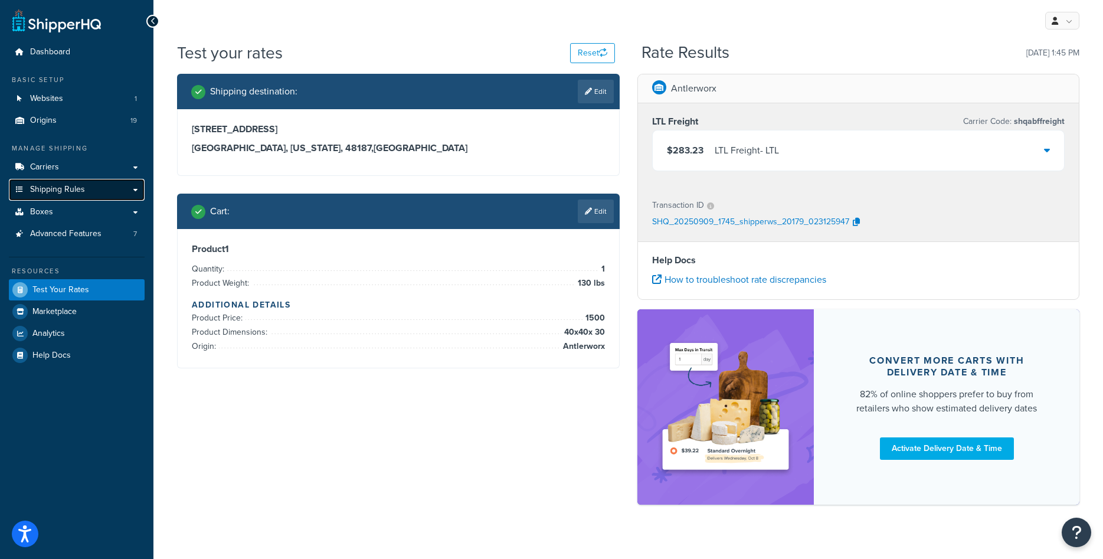
click at [74, 191] on span "Shipping Rules" at bounding box center [57, 190] width 55 height 10
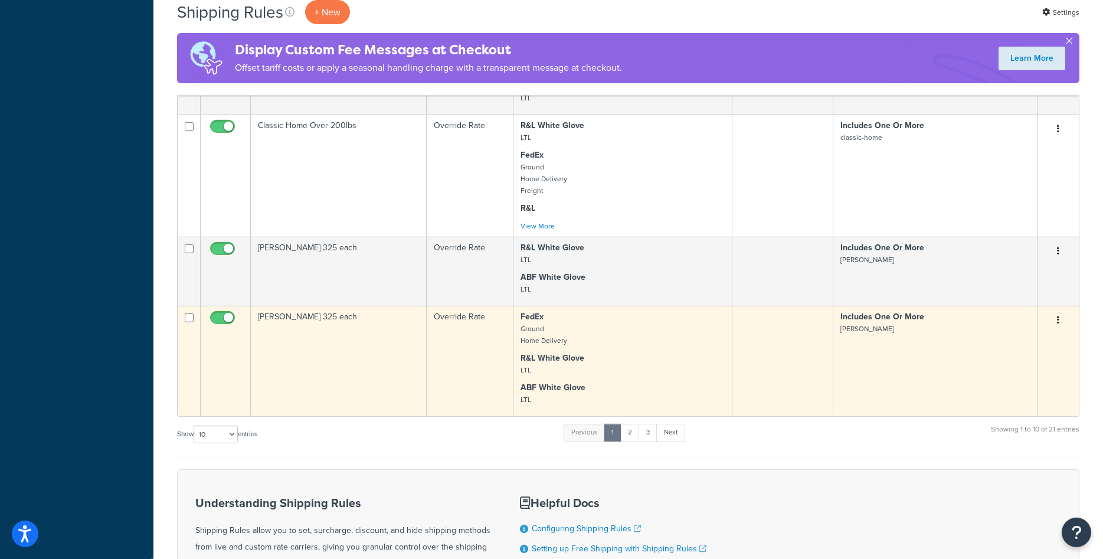
scroll to position [662, 0]
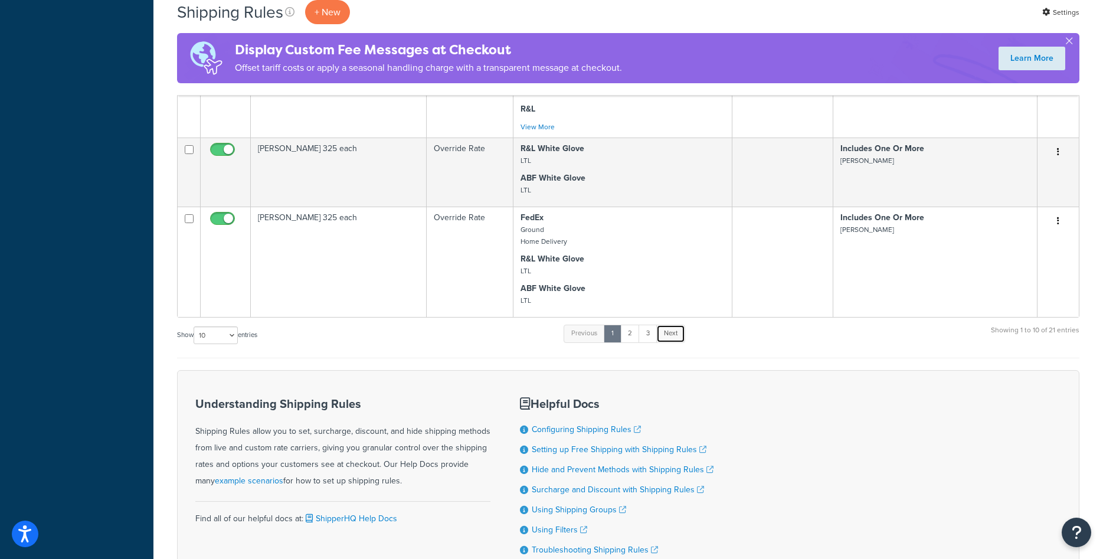
click at [679, 336] on link "Next" at bounding box center [670, 334] width 29 height 18
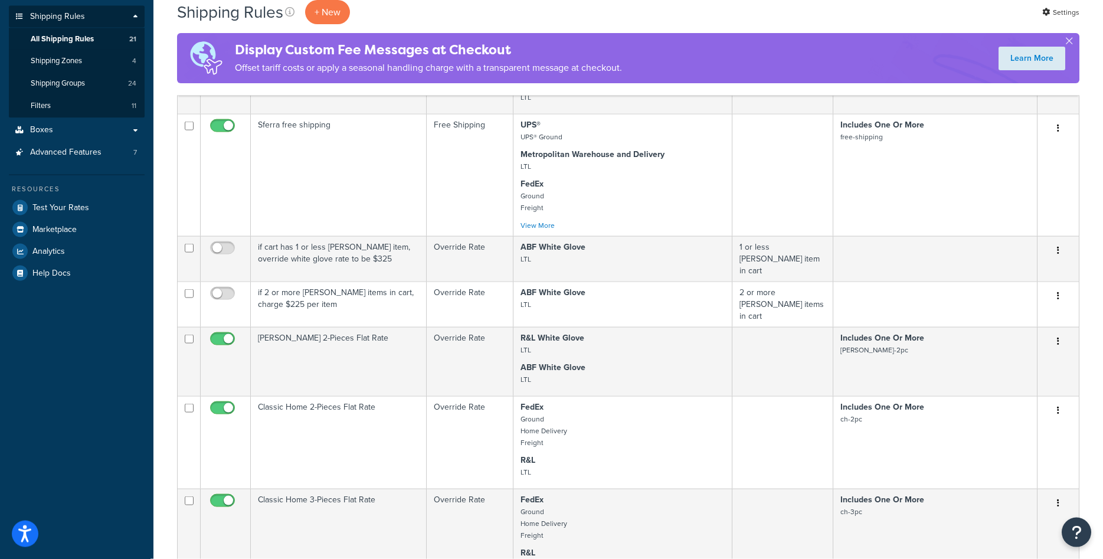
scroll to position [120, 0]
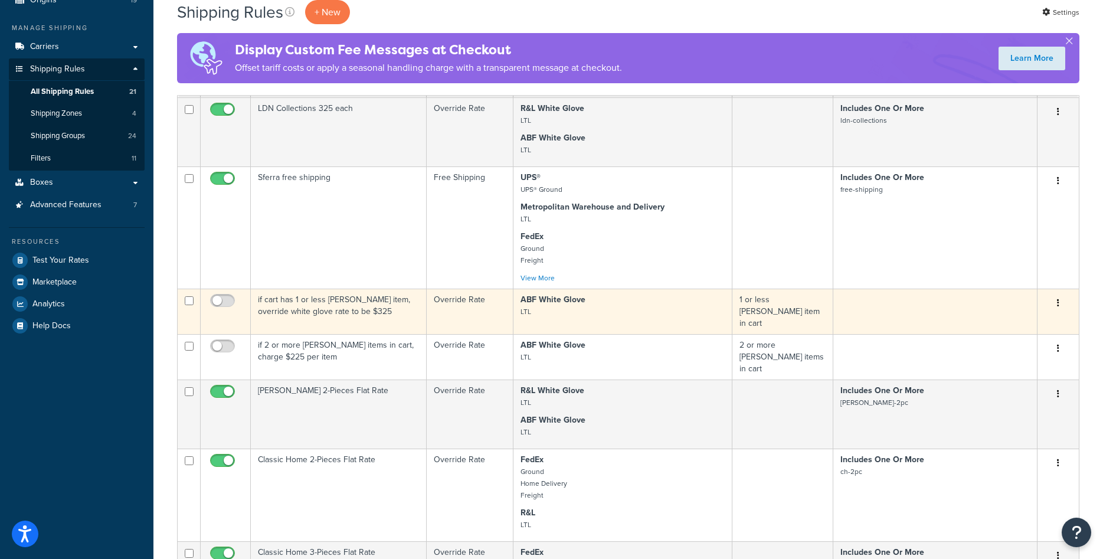
click at [345, 316] on td "if cart has 1 or less [PERSON_NAME] item, override white glove rate to be $325" at bounding box center [339, 311] width 176 height 45
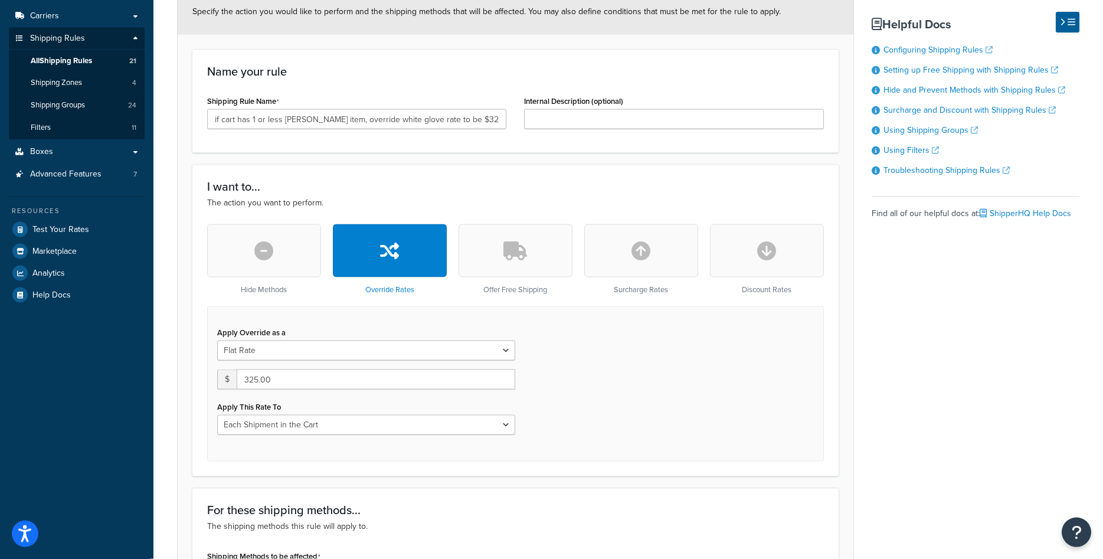
scroll to position [120, 0]
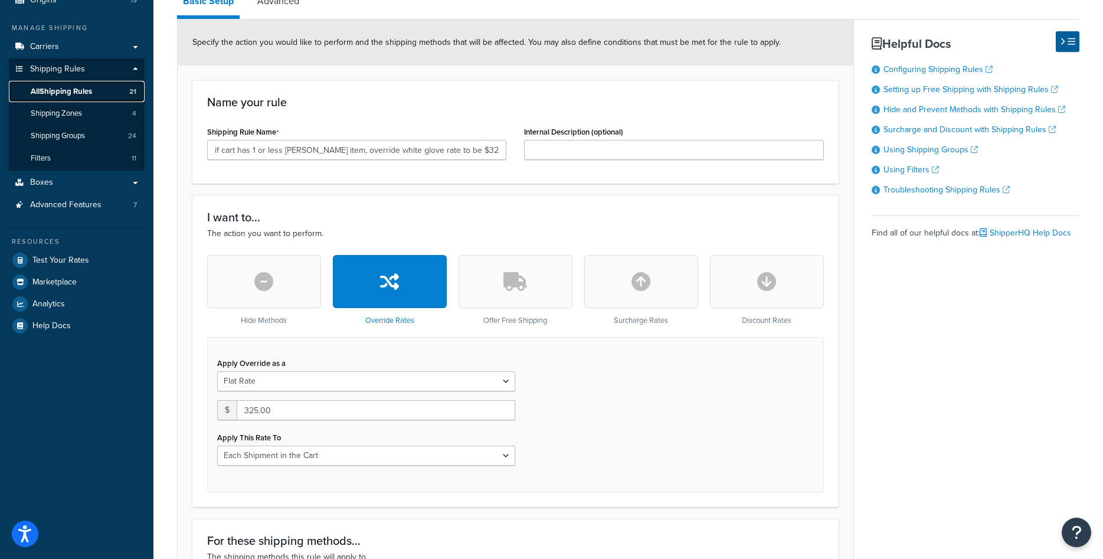
click at [75, 94] on span "All Shipping Rules" at bounding box center [61, 92] width 61 height 10
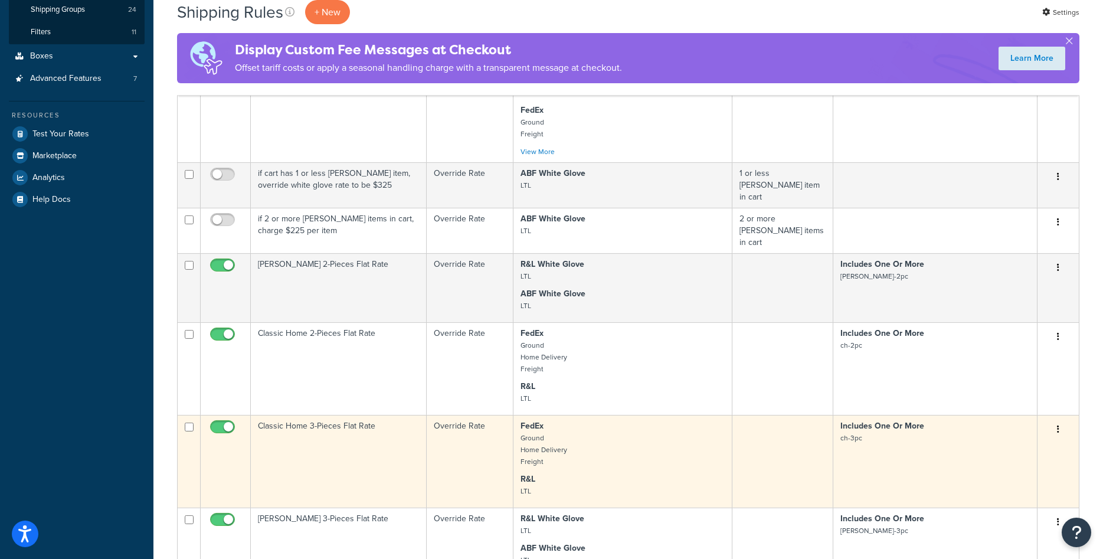
scroll to position [241, 0]
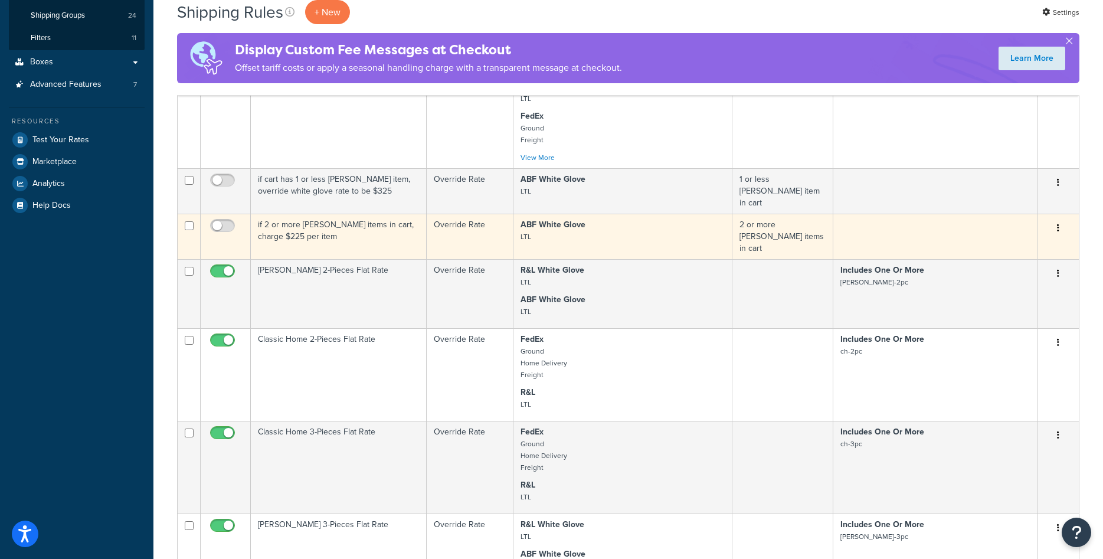
click at [358, 224] on td "if 2 or more [PERSON_NAME] items in cart, charge $225 per item" at bounding box center [339, 236] width 176 height 45
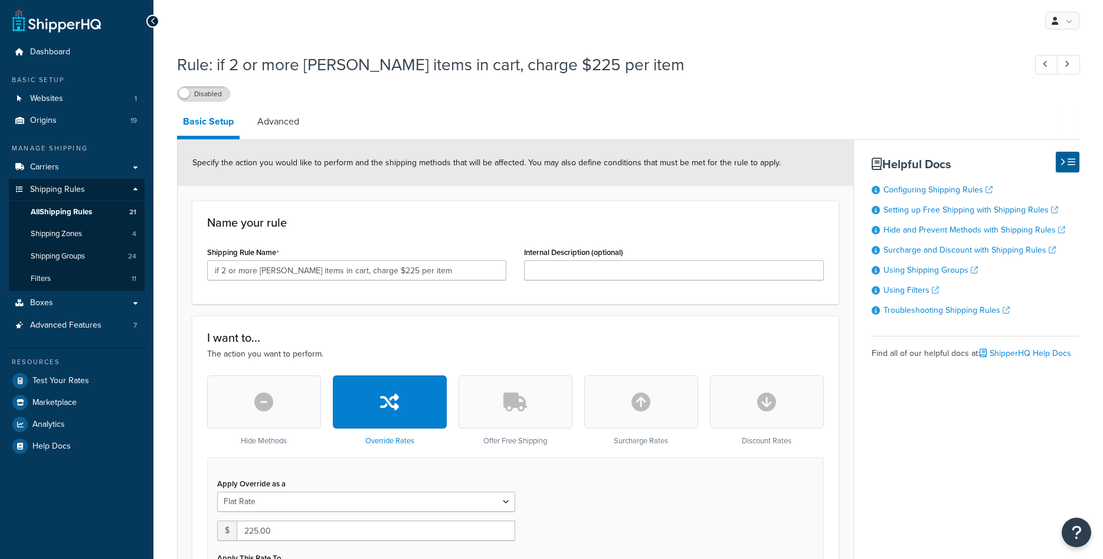
select select "ITEM"
click at [218, 92] on label "Disabled" at bounding box center [204, 94] width 52 height 14
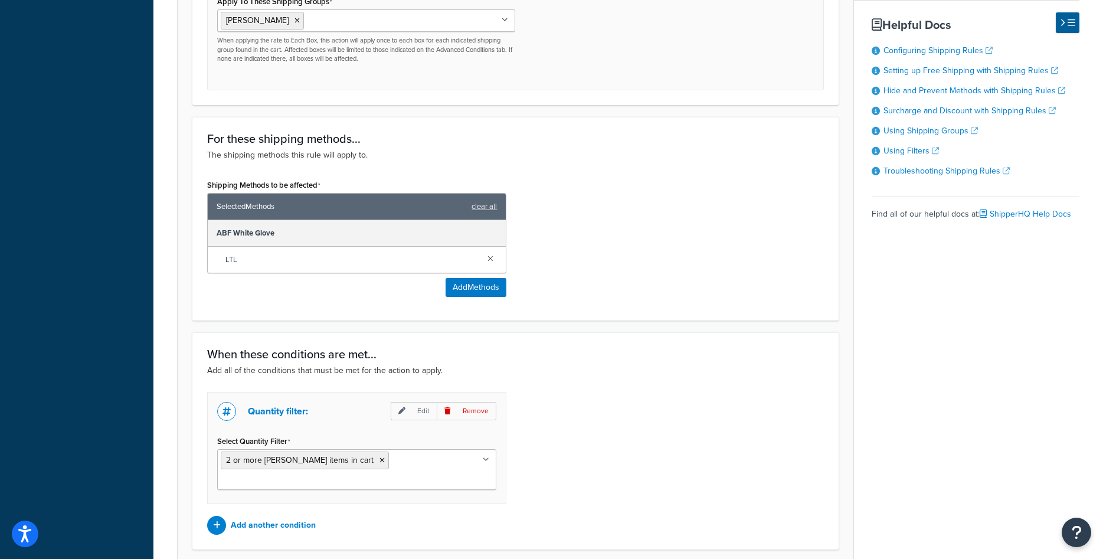
scroll to position [682, 0]
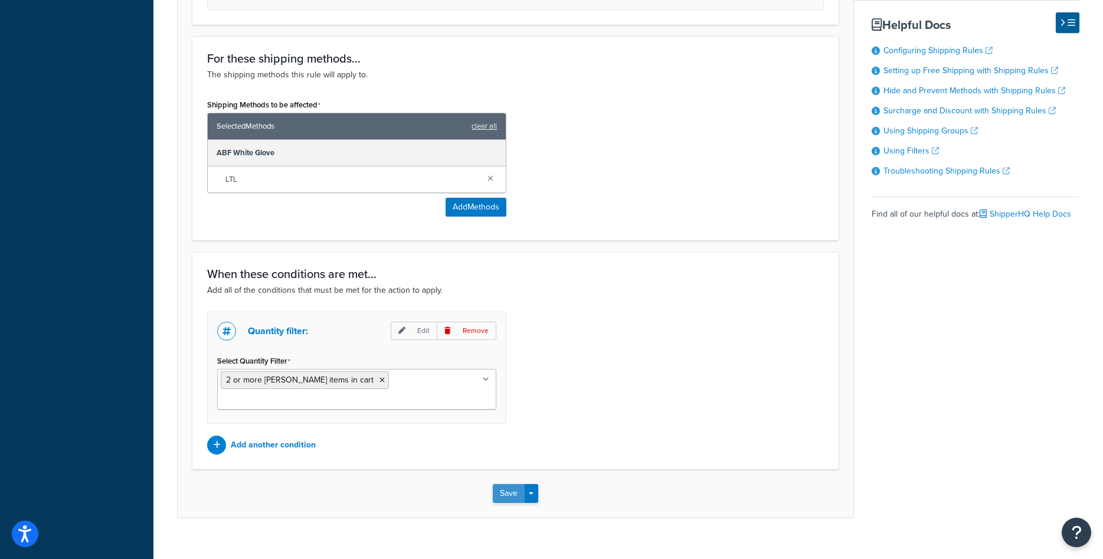
click at [515, 484] on button "Save" at bounding box center [509, 493] width 32 height 19
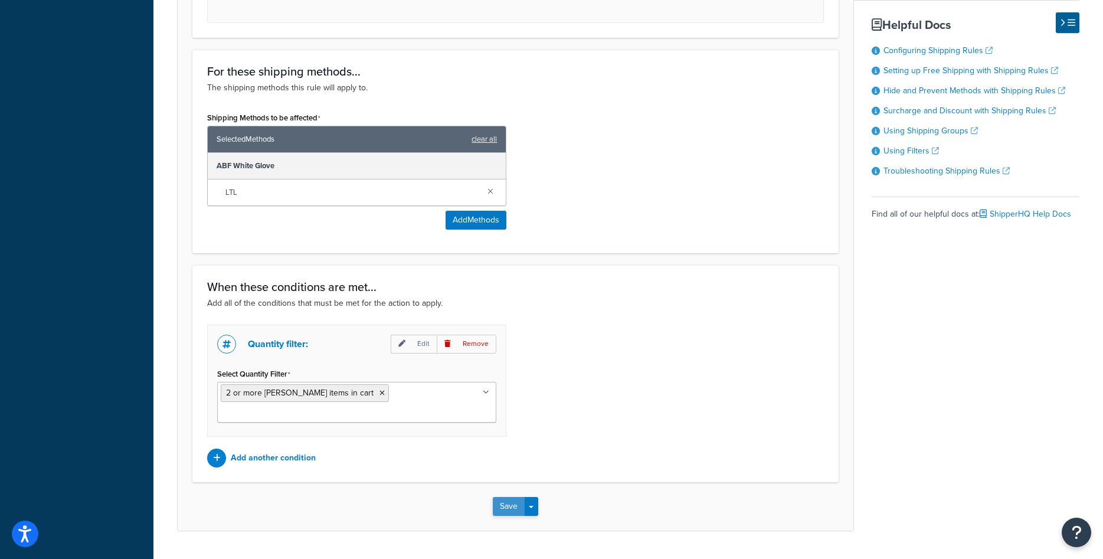
click at [515, 497] on button "Save" at bounding box center [509, 506] width 32 height 19
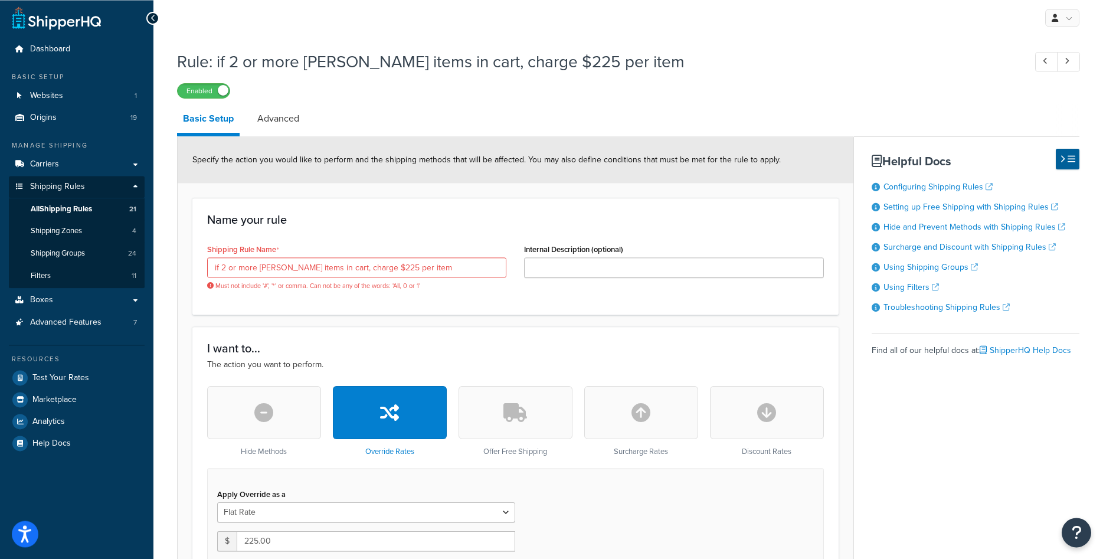
scroll to position [0, 0]
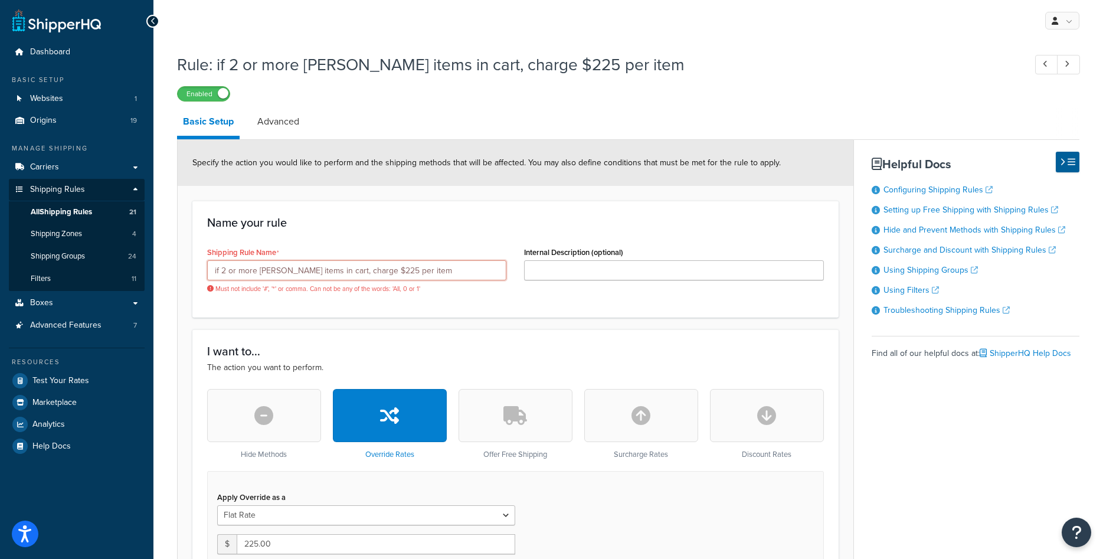
click at [361, 269] on input "if 2 or more [PERSON_NAME] items in cart, charge $225 per item" at bounding box center [356, 270] width 299 height 20
click at [329, 270] on input "if 2 or more [PERSON_NAME] items in cart, charge 225 per item" at bounding box center [356, 270] width 299 height 20
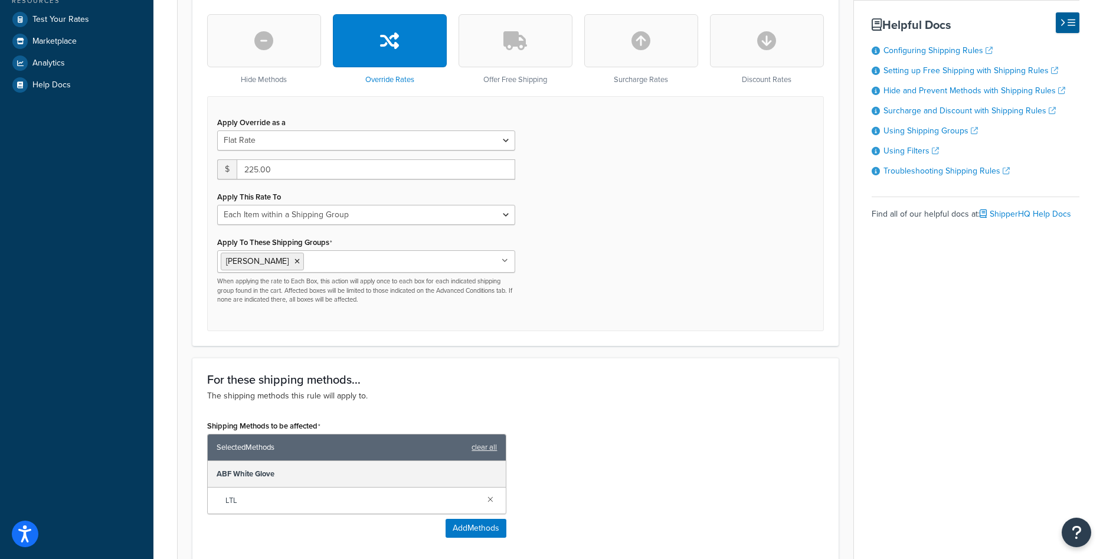
scroll to position [682, 0]
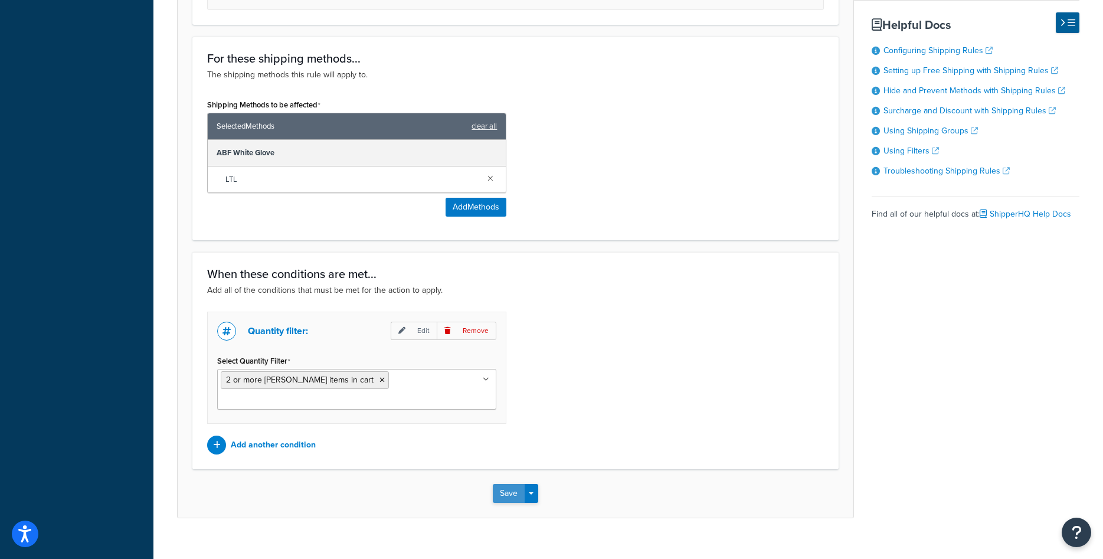
type input "if 2 or more [PERSON_NAME] items in cart charge 225 per item"
click at [512, 484] on button "Save" at bounding box center [509, 493] width 32 height 19
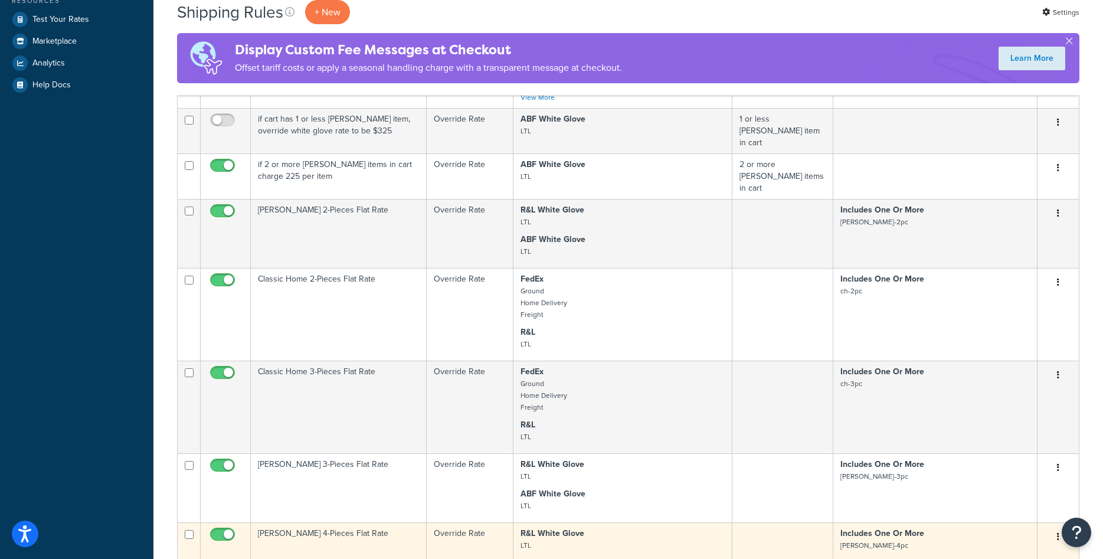
scroll to position [602, 0]
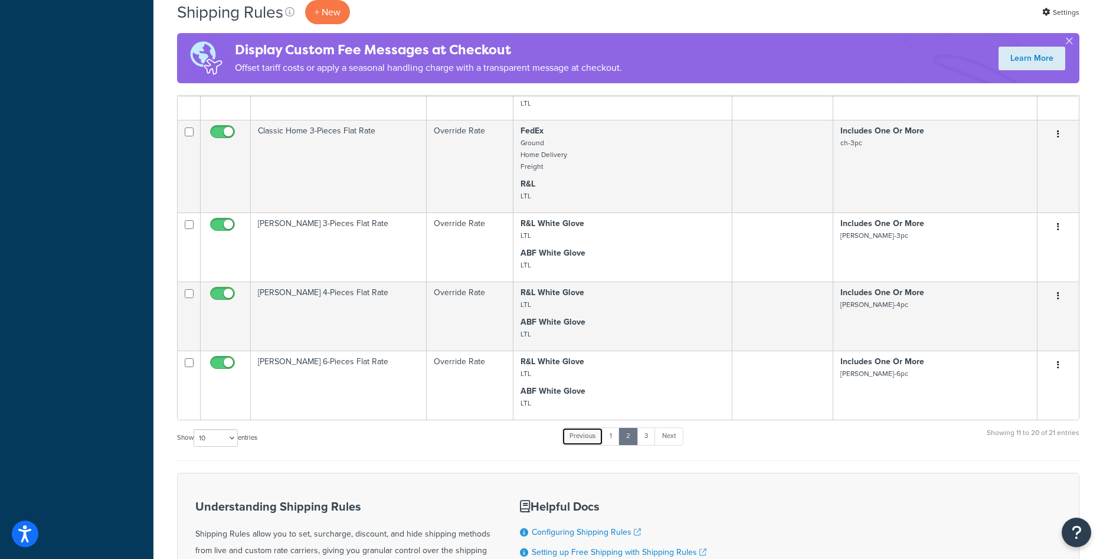
click at [593, 430] on link "Previous" at bounding box center [582, 436] width 41 height 18
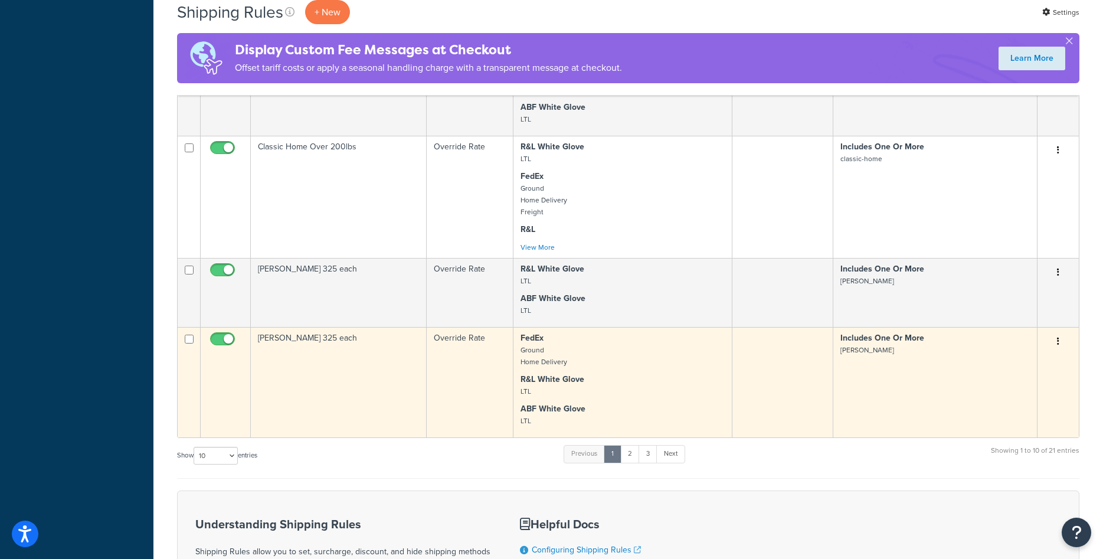
click at [227, 344] on input "checkbox" at bounding box center [224, 342] width 32 height 15
checkbox input "false"
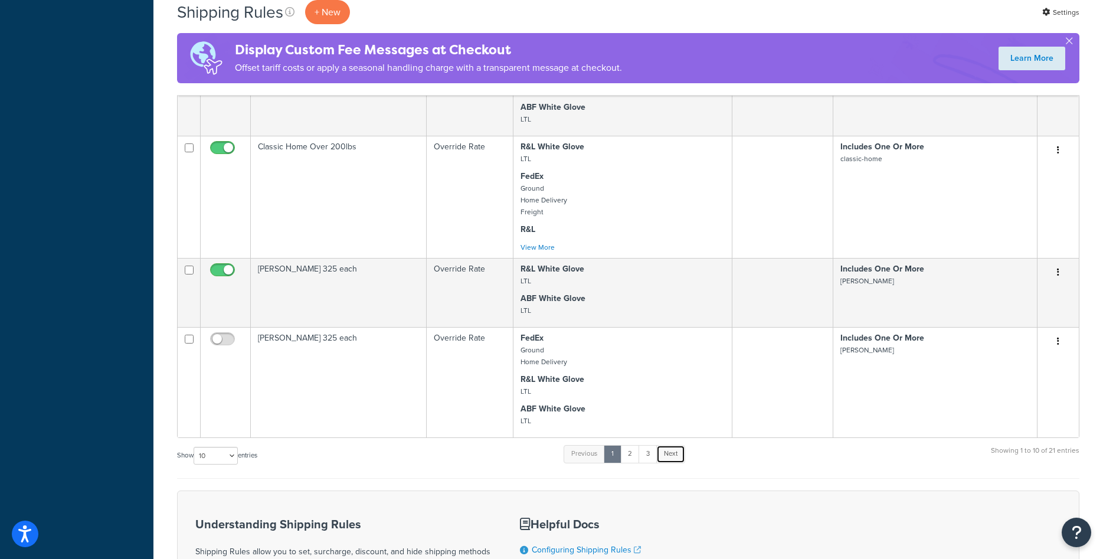
click at [665, 452] on link "Next" at bounding box center [670, 454] width 29 height 18
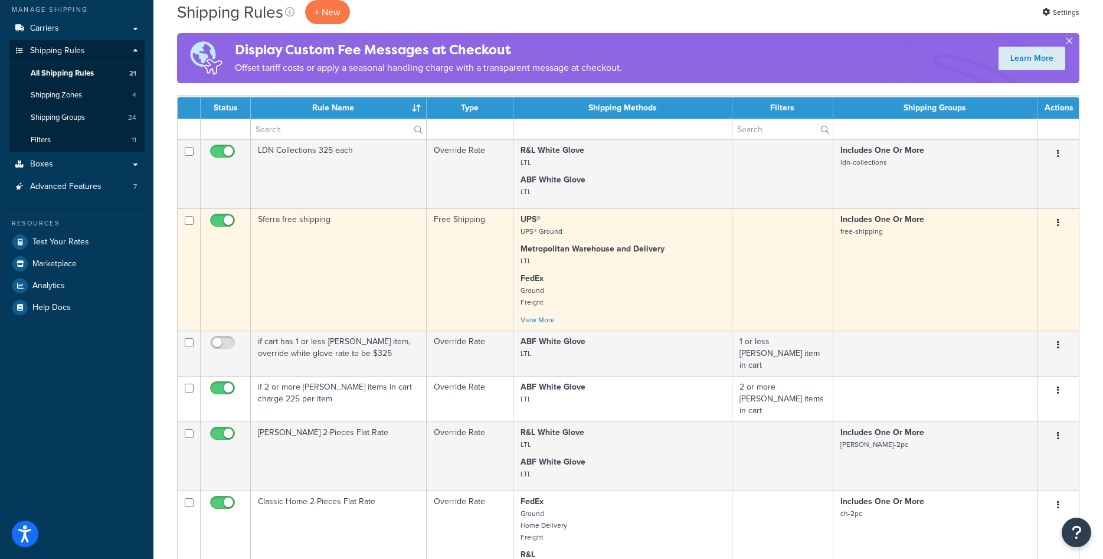
scroll to position [181, 0]
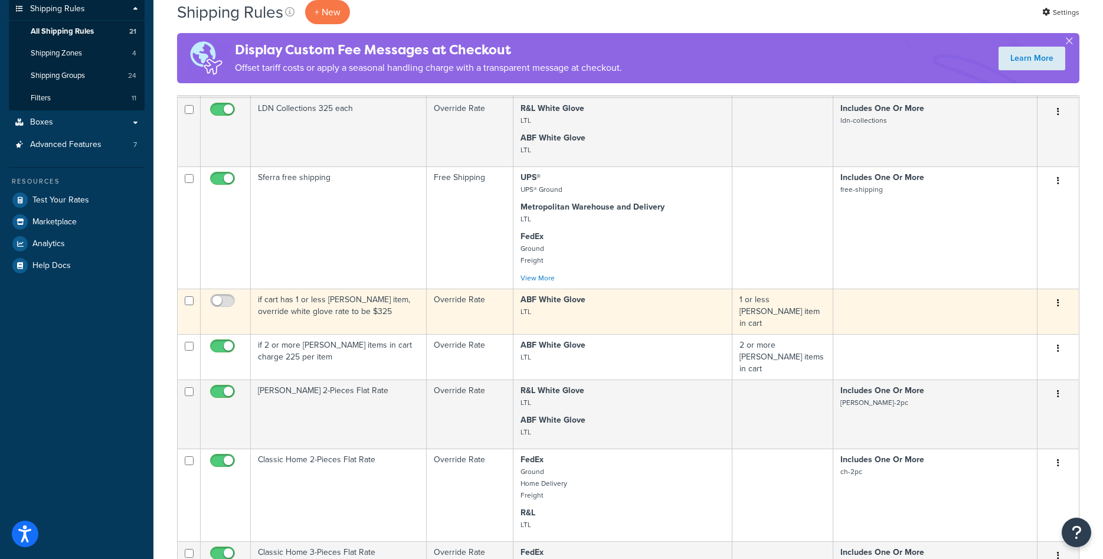
click at [328, 305] on td "if cart has 1 or less rowe item, override white glove rate to be $325" at bounding box center [339, 311] width 176 height 45
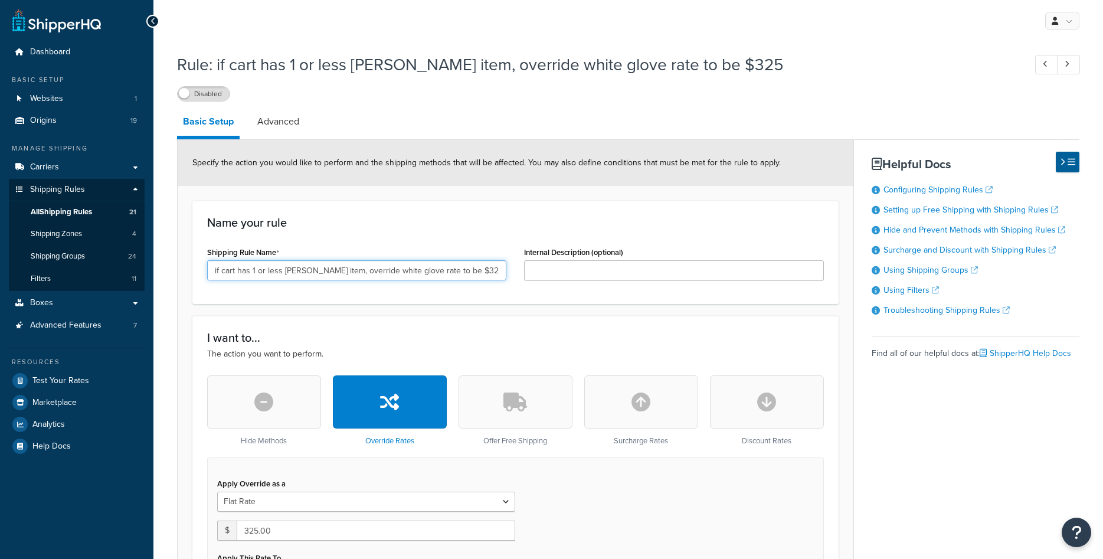
click at [321, 271] on input "if cart has 1 or less rowe item, override white glove rate to be $325" at bounding box center [356, 270] width 299 height 20
click at [441, 271] on input "if cart has 1 or less rowe item override white glove rate to be $325" at bounding box center [356, 270] width 299 height 20
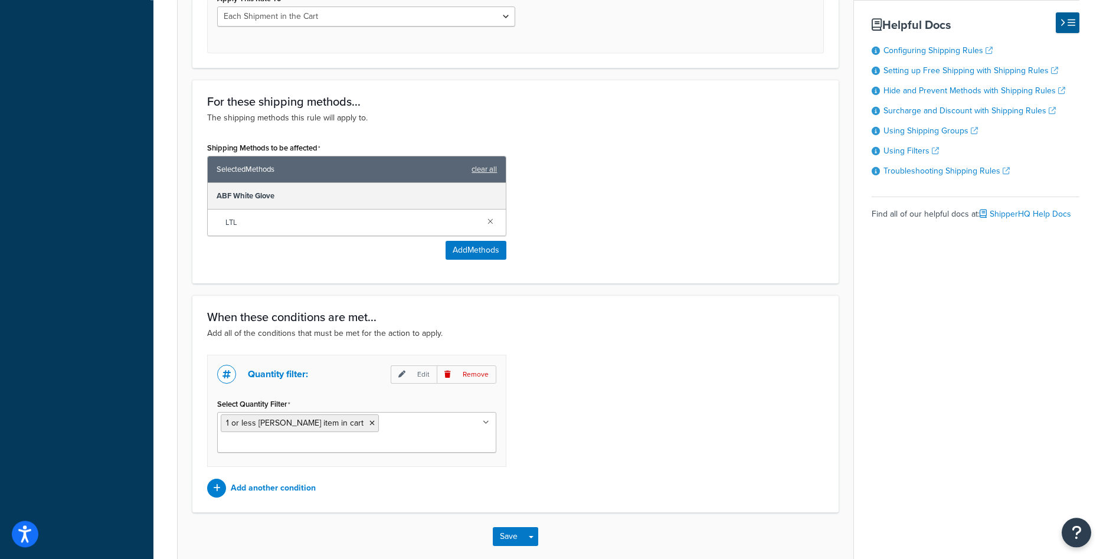
scroll to position [603, 0]
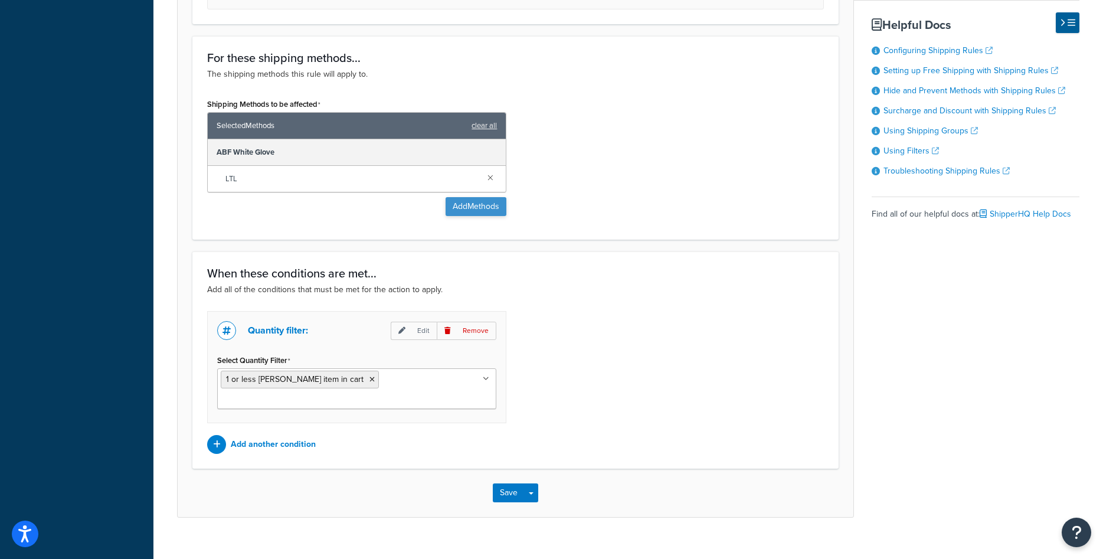
type input "if cart has 1 or less [PERSON_NAME] item override white glove rate to be 325"
click at [469, 211] on button "Add Methods" at bounding box center [476, 206] width 61 height 19
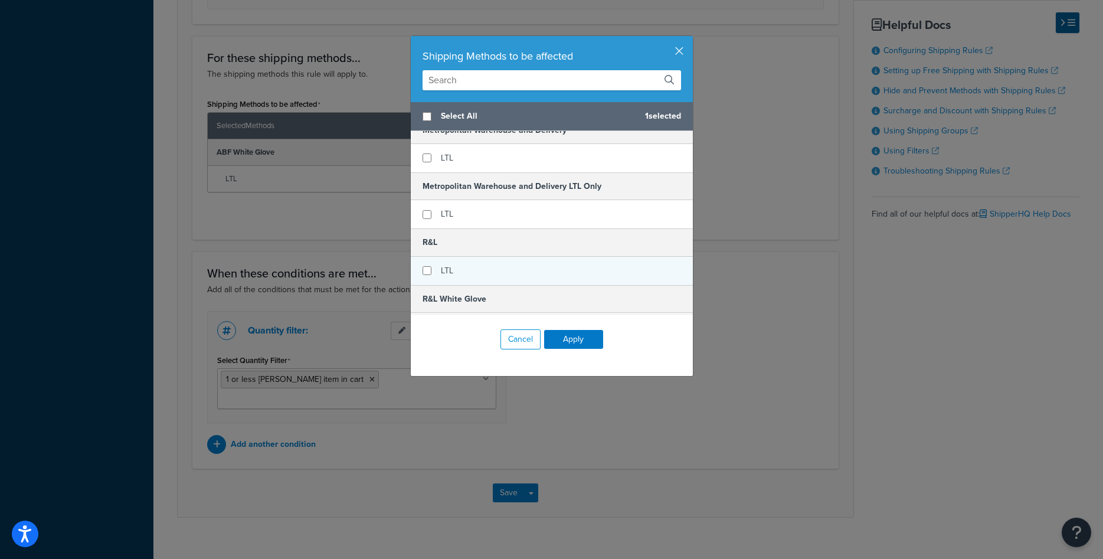
scroll to position [372, 0]
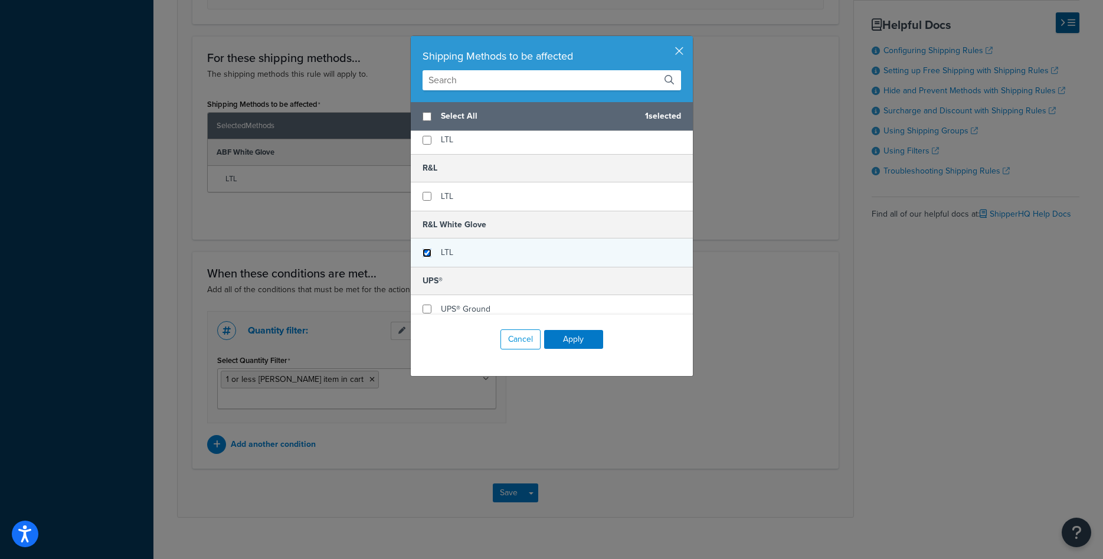
click at [428, 253] on input "checkbox" at bounding box center [427, 253] width 9 height 9
checkbox input "true"
click at [572, 342] on button "Apply" at bounding box center [573, 339] width 59 height 19
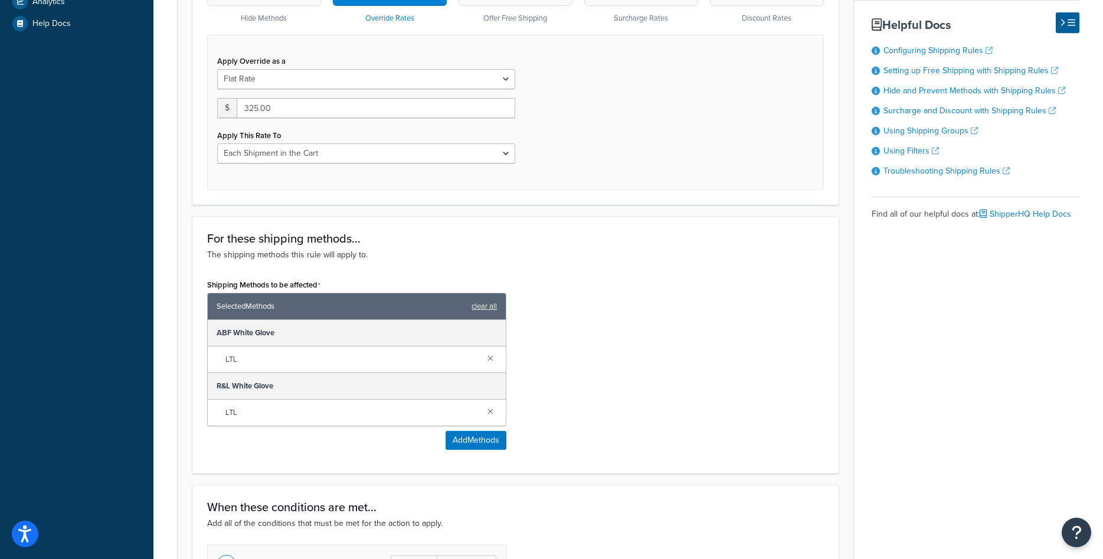
scroll to position [656, 0]
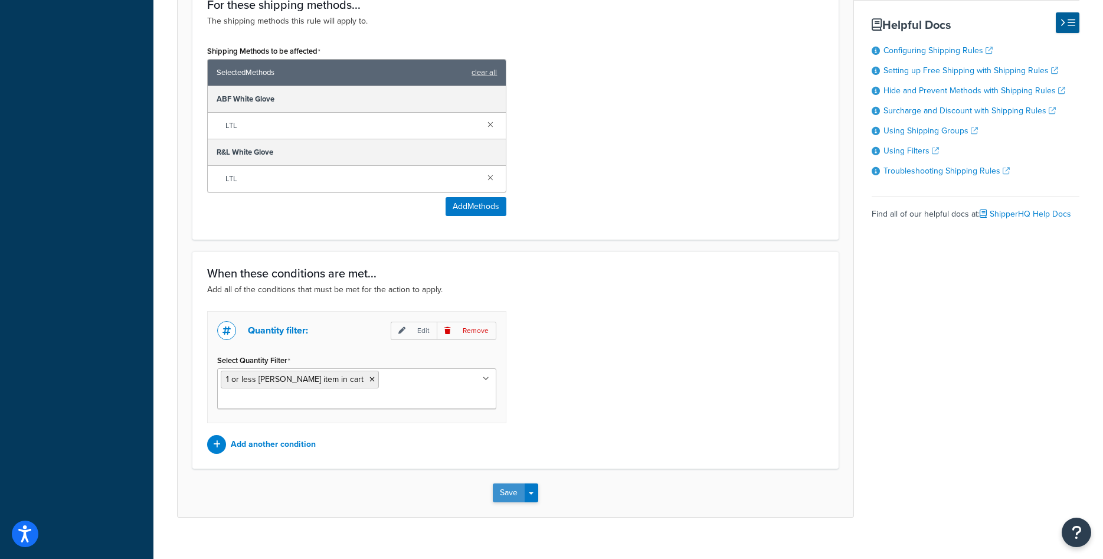
click at [507, 483] on button "Save" at bounding box center [509, 492] width 32 height 19
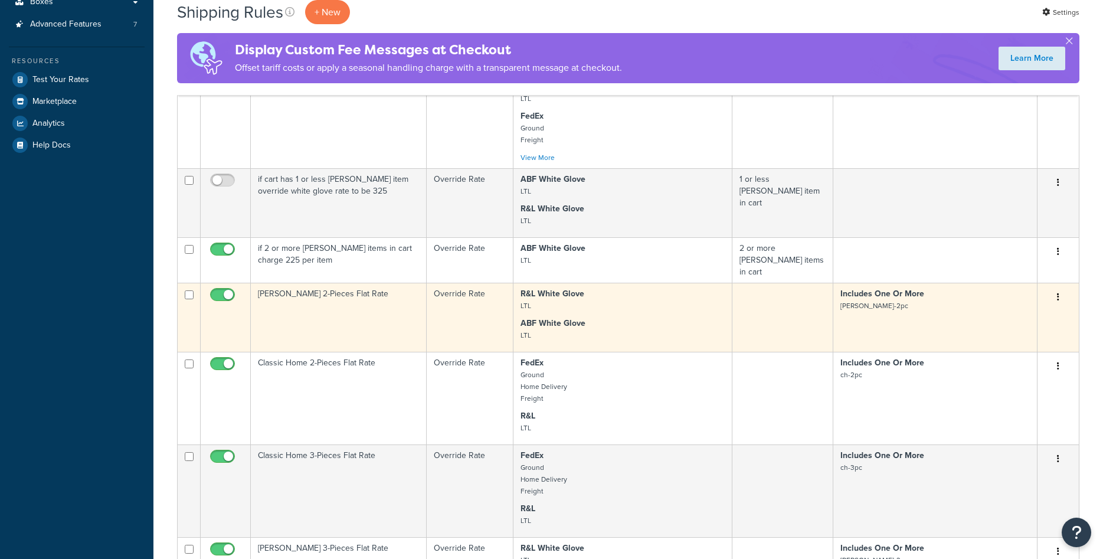
scroll to position [301, 0]
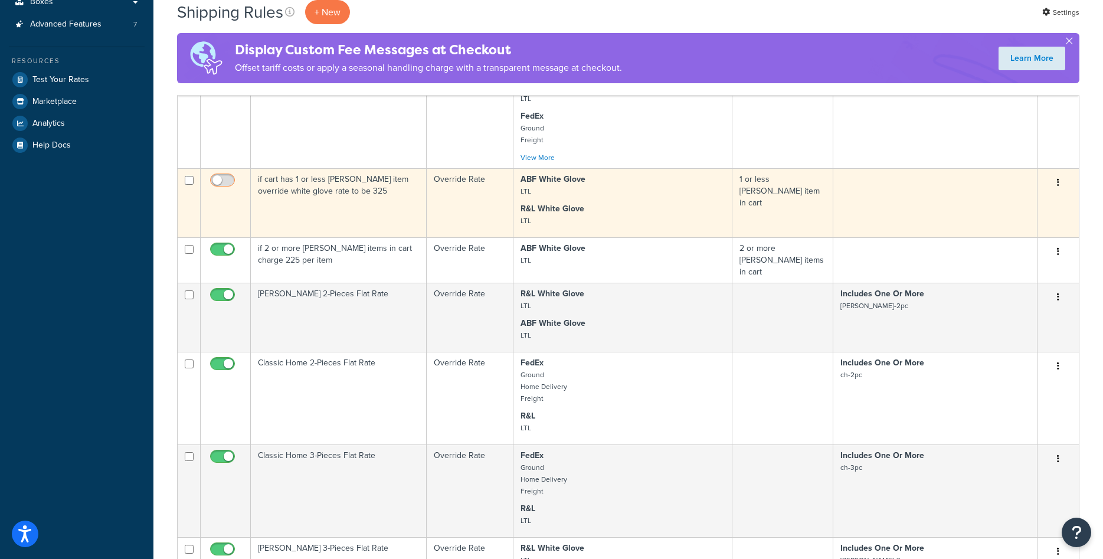
click at [231, 183] on input "checkbox" at bounding box center [224, 183] width 32 height 15
checkbox input "true"
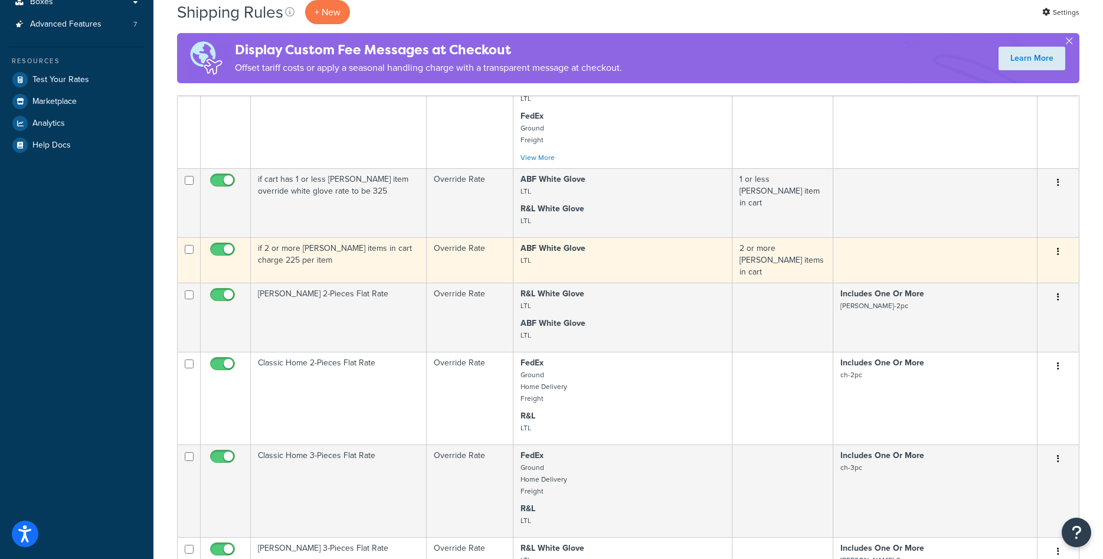
click at [335, 260] on td "if 2 or more [PERSON_NAME] items in cart charge 225 per item" at bounding box center [339, 259] width 176 height 45
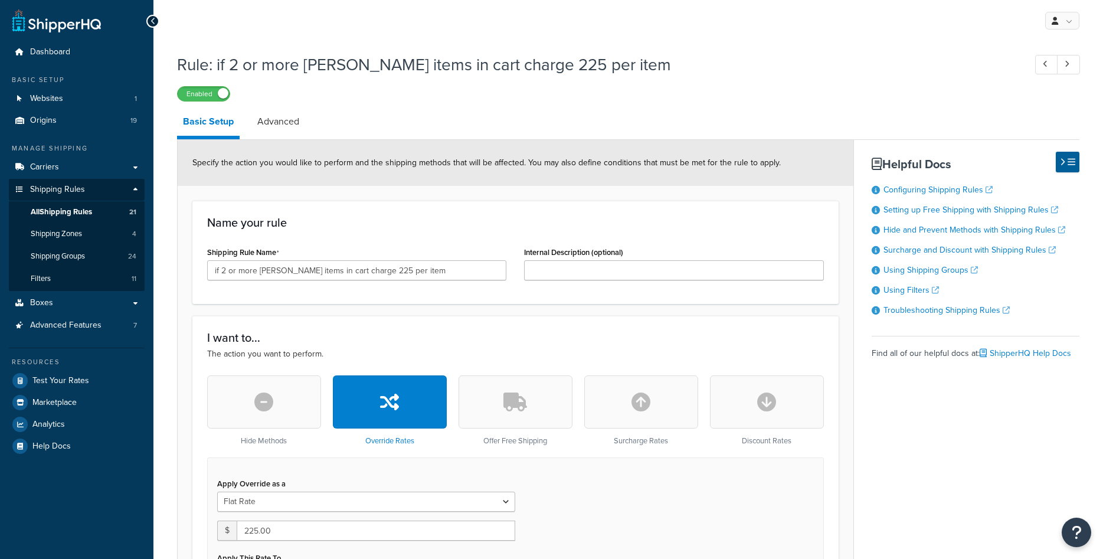
select select "ITEM"
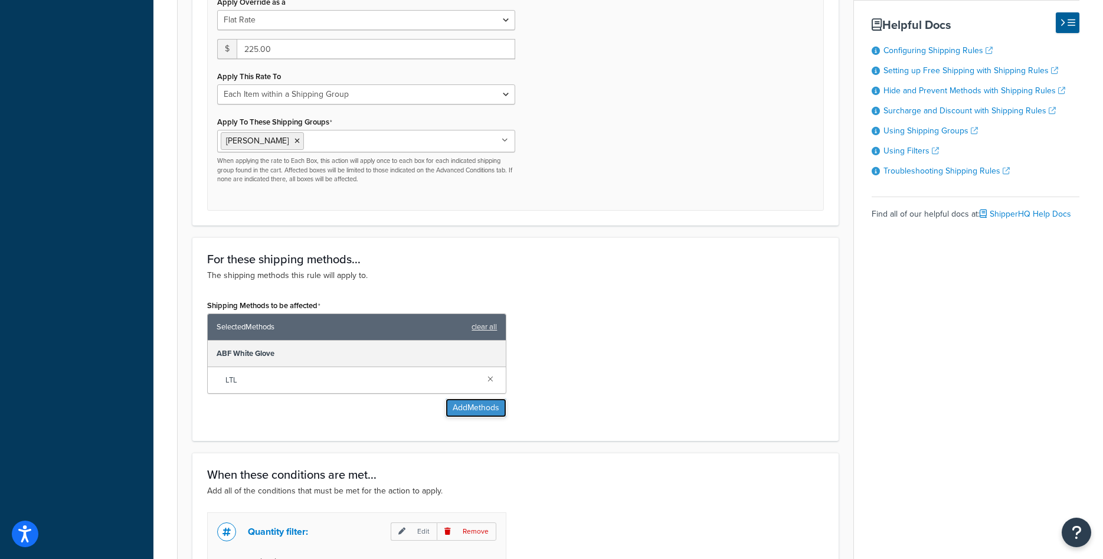
click at [462, 402] on button "Add Methods" at bounding box center [476, 407] width 61 height 19
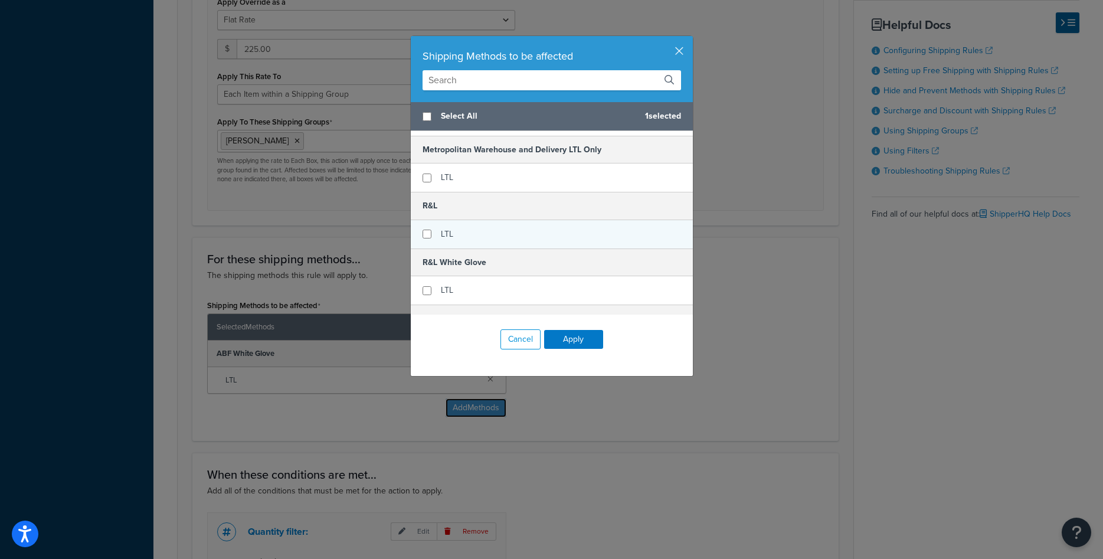
scroll to position [372, 0]
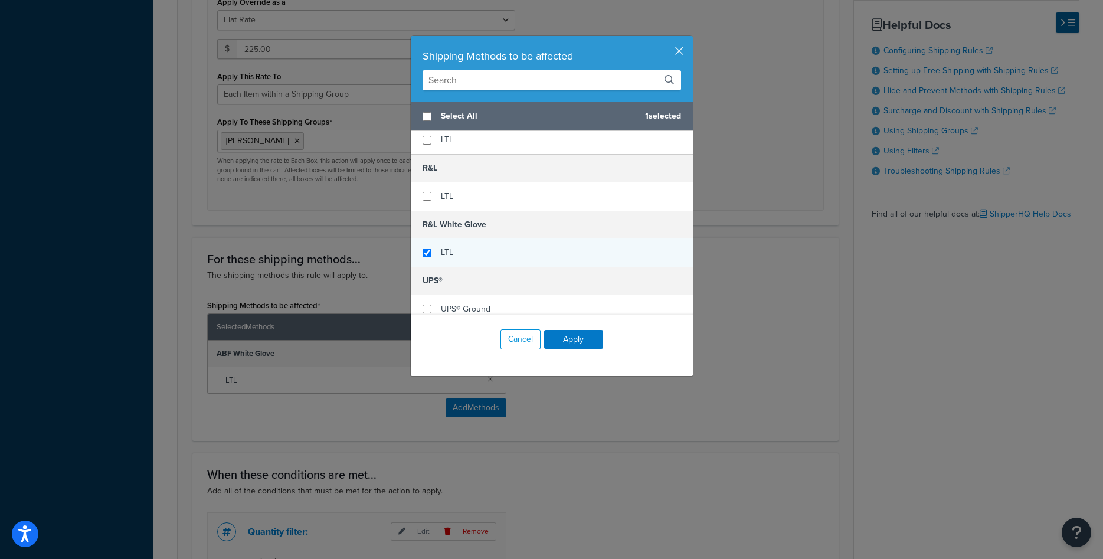
checkbox input "true"
click at [434, 251] on div "LTL" at bounding box center [552, 253] width 282 height 28
click at [575, 341] on button "Apply" at bounding box center [573, 339] width 59 height 19
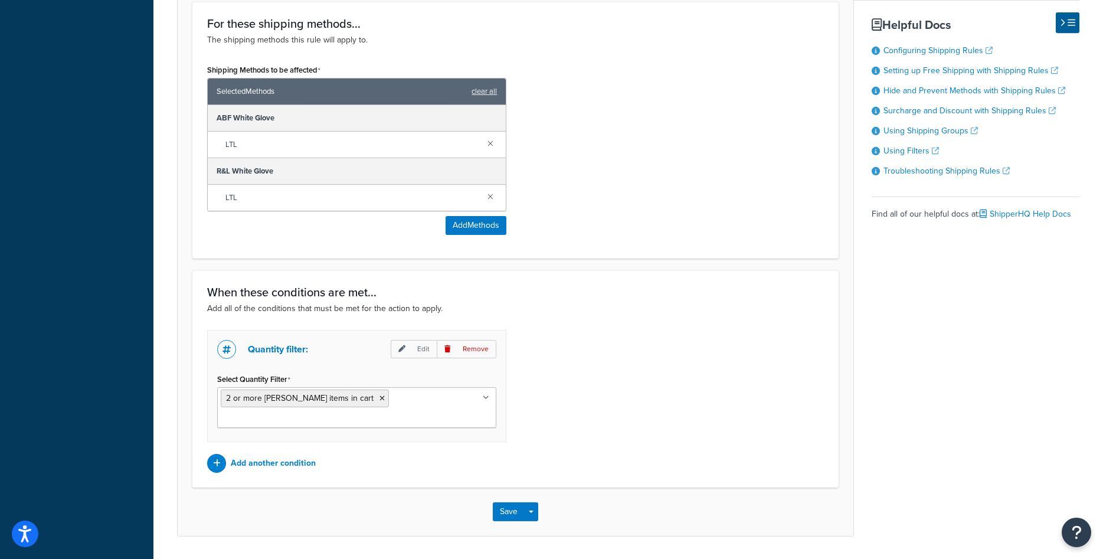
scroll to position [736, 0]
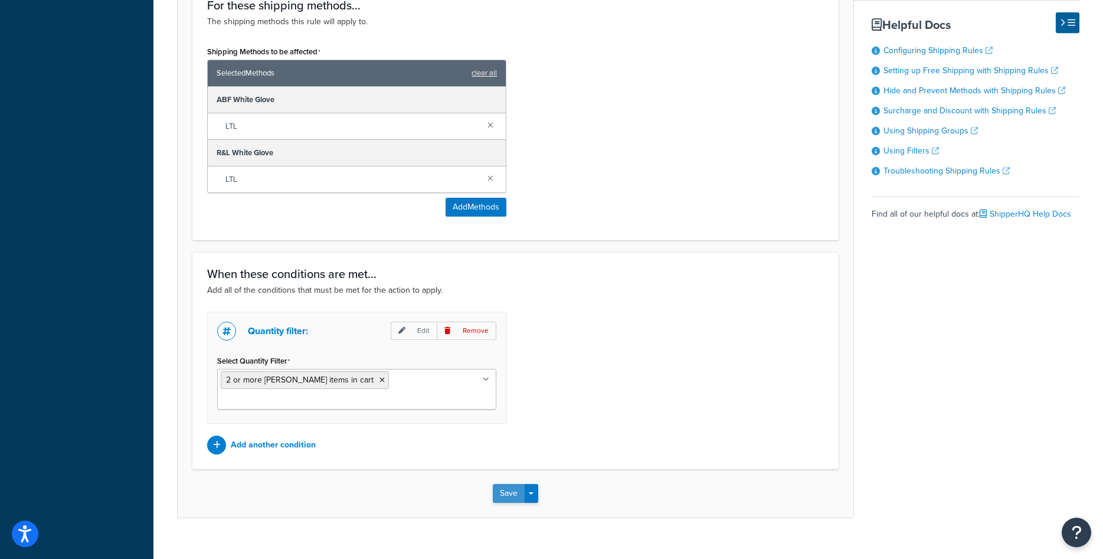
click at [504, 484] on button "Save" at bounding box center [509, 493] width 32 height 19
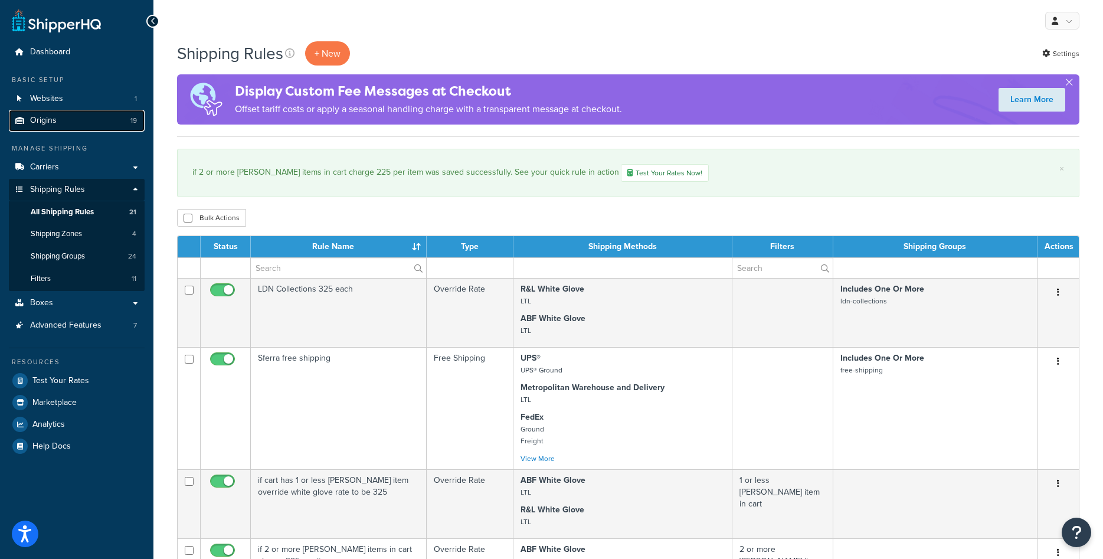
click at [60, 126] on link "Origins 19" at bounding box center [77, 121] width 136 height 22
